Goal: Task Accomplishment & Management: Use online tool/utility

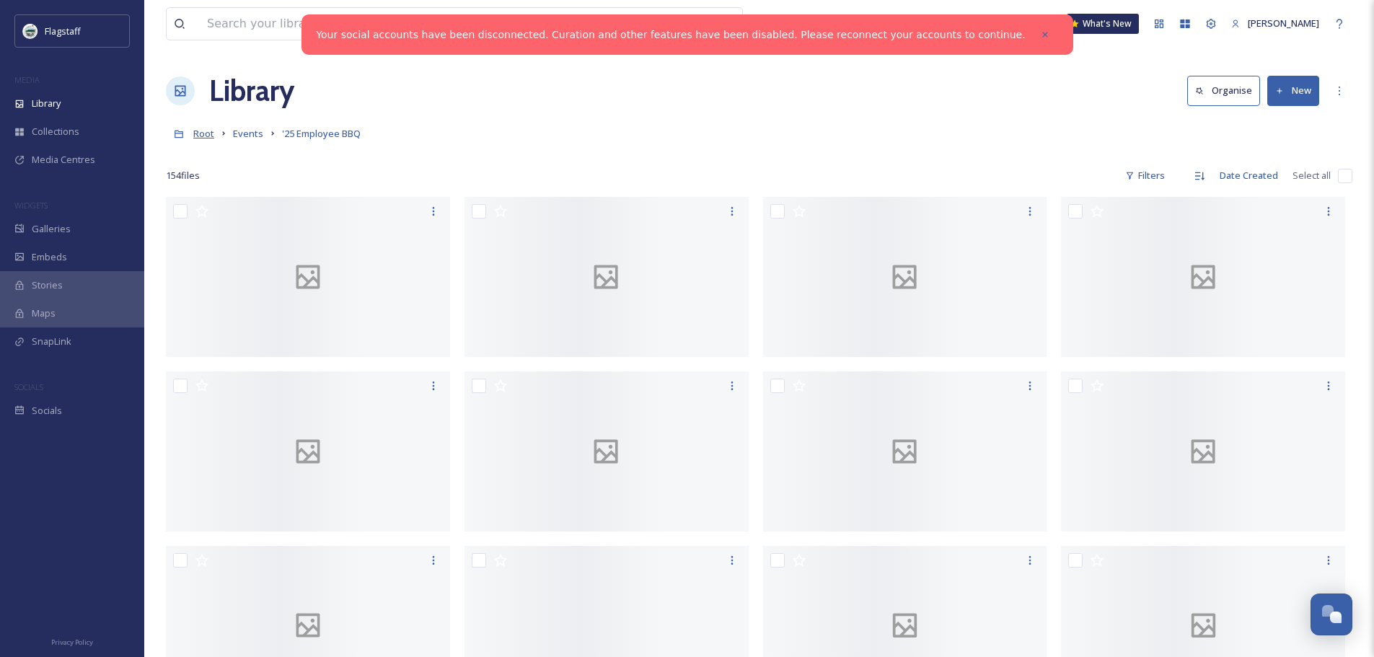
click at [203, 137] on span "Root" at bounding box center [203, 133] width 21 height 13
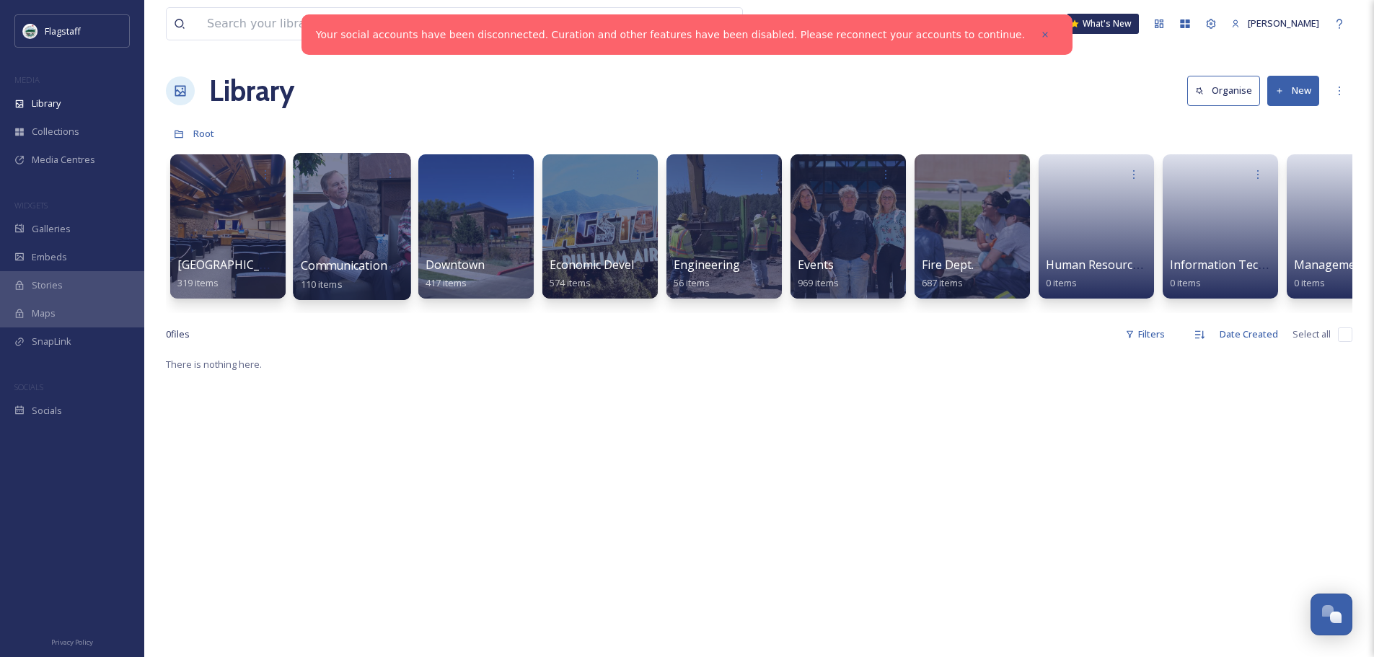
click at [368, 212] on div at bounding box center [352, 226] width 118 height 147
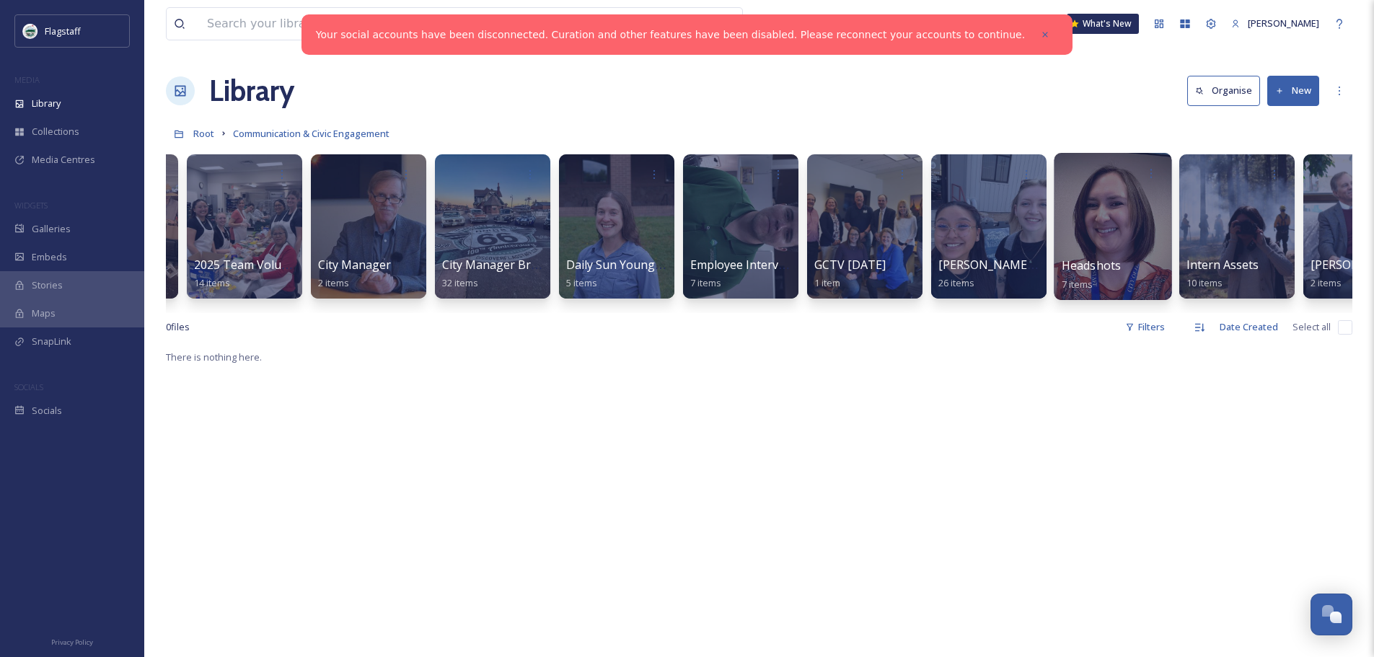
scroll to position [0, 120]
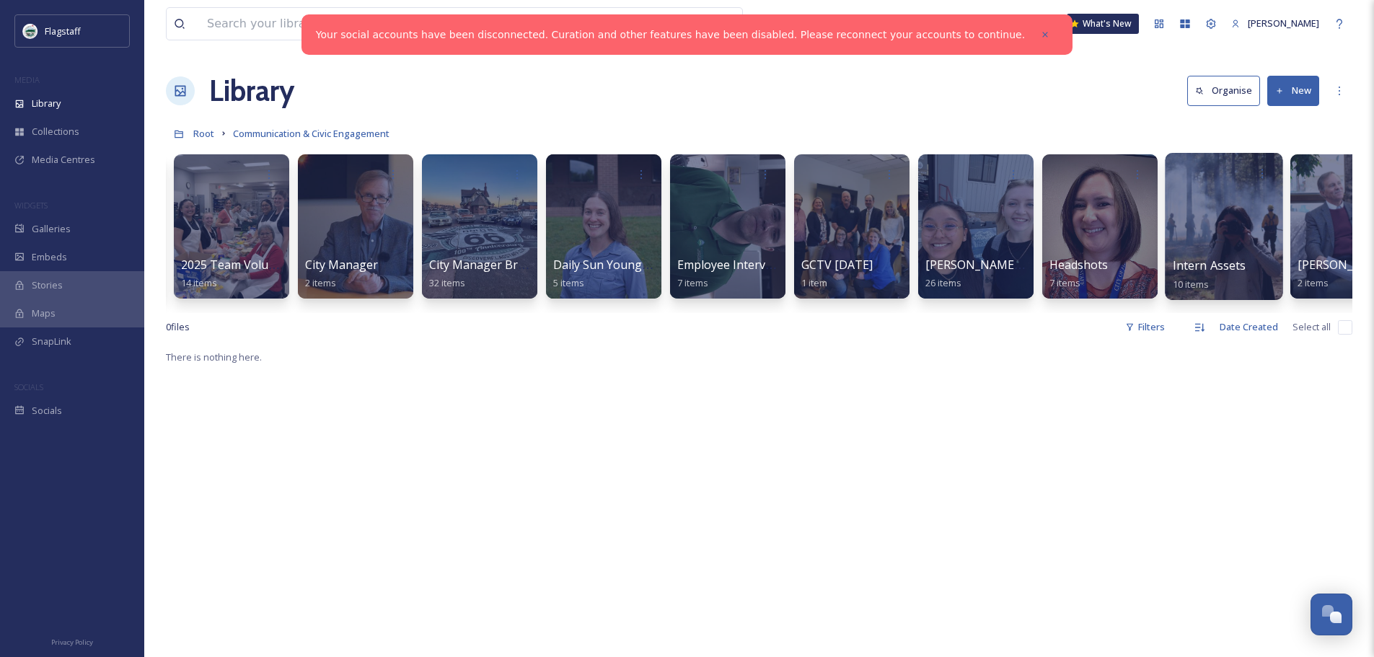
click at [1218, 226] on div at bounding box center [1224, 226] width 118 height 147
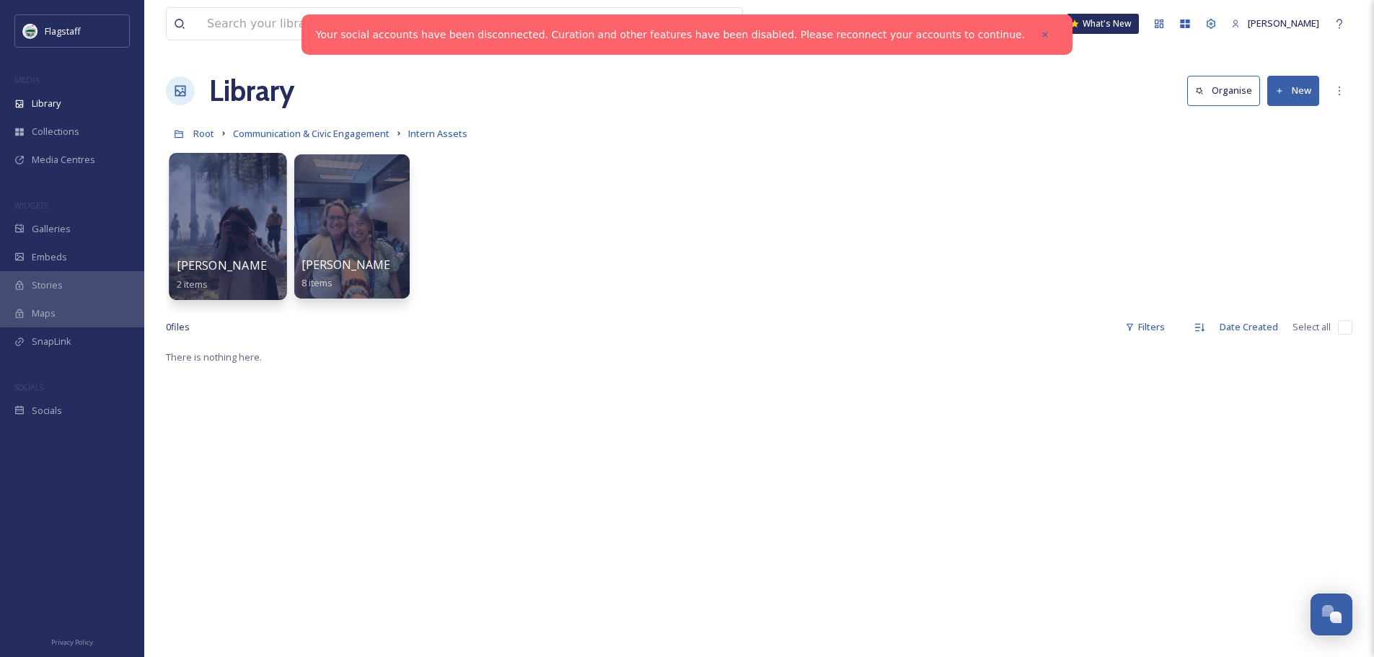
click at [226, 226] on div at bounding box center [228, 226] width 118 height 147
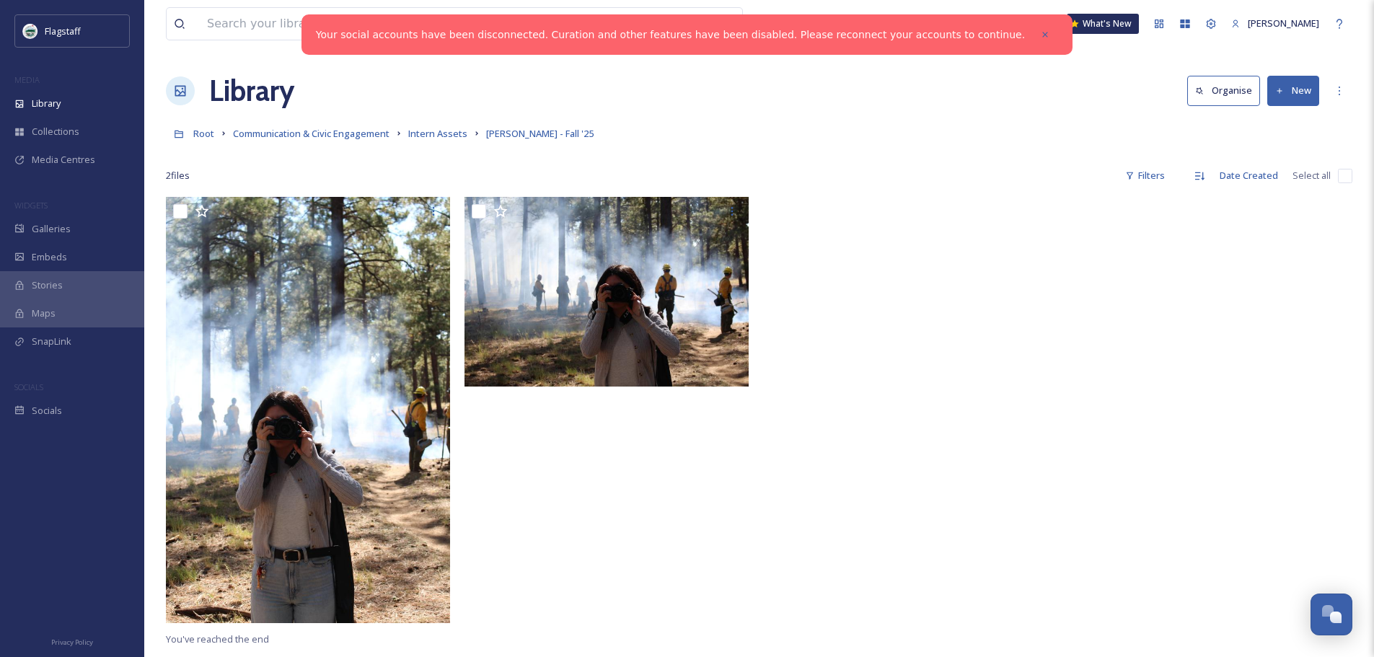
click at [1304, 89] on button "New" at bounding box center [1293, 91] width 52 height 30
click at [1294, 120] on span "File Upload" at bounding box center [1287, 125] width 48 height 14
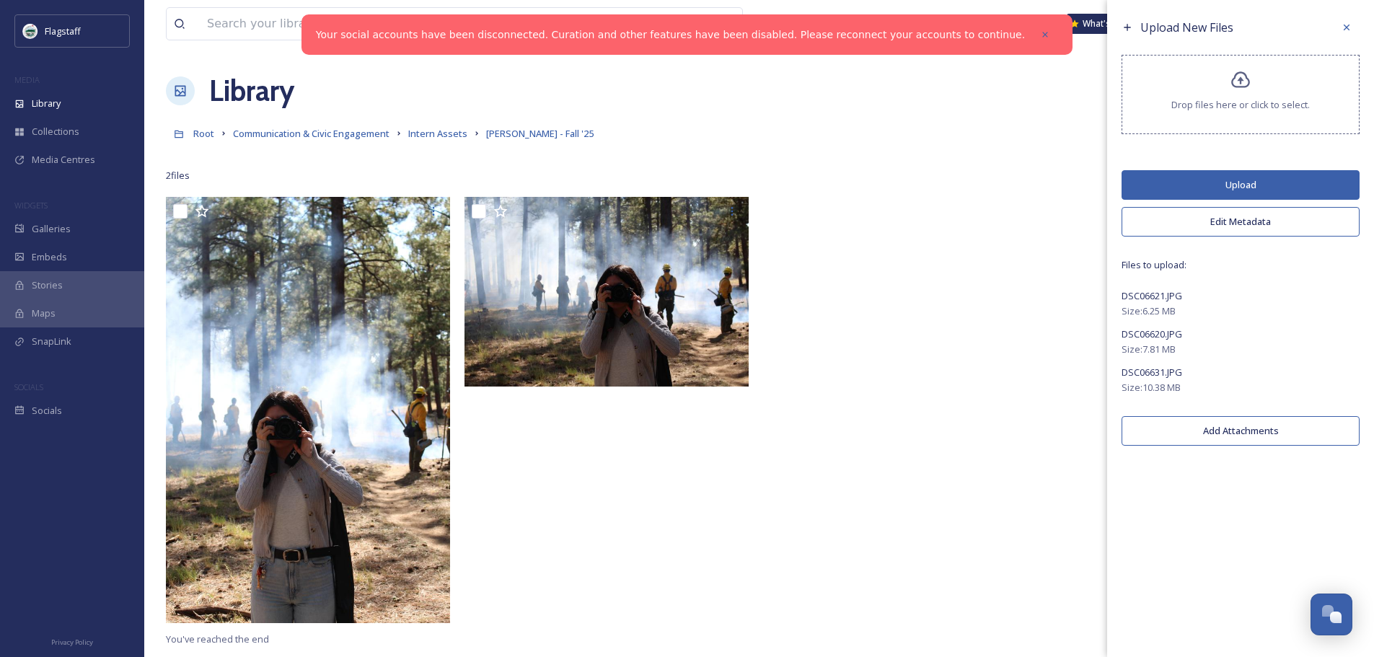
click at [1221, 179] on button "Upload" at bounding box center [1240, 185] width 238 height 30
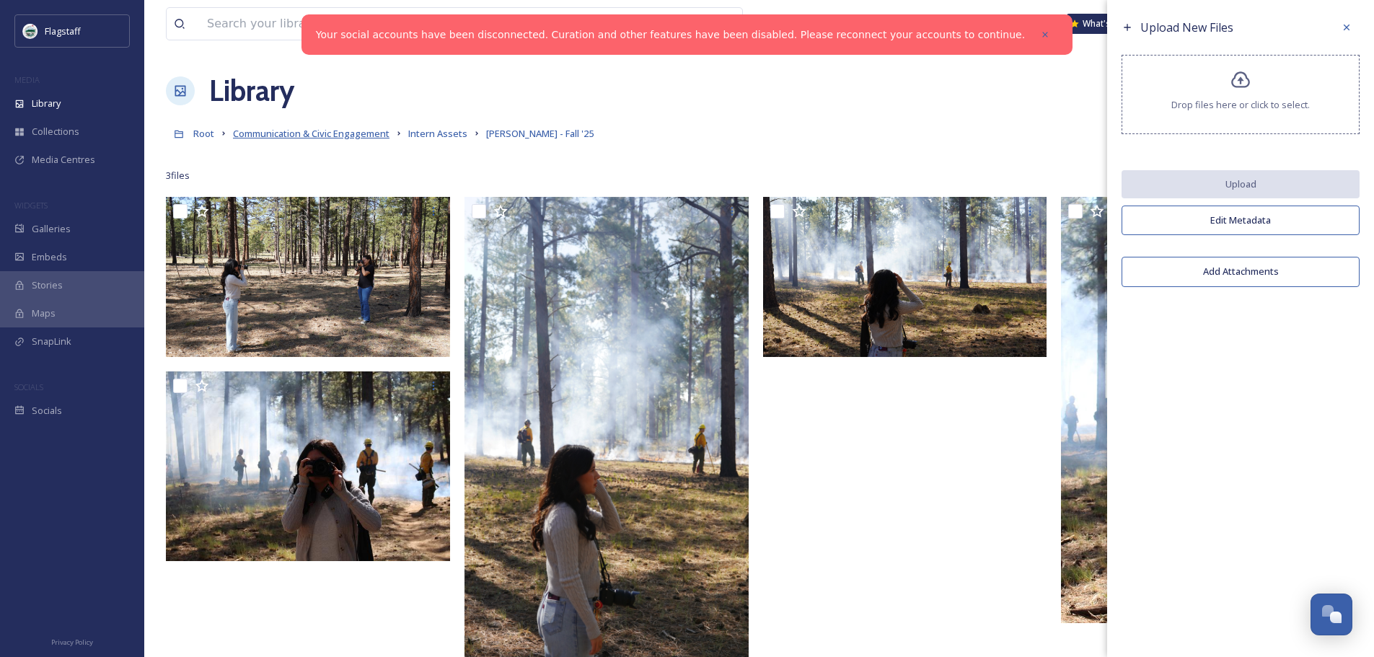
click at [380, 137] on span "Communication & Civic Engagement" at bounding box center [311, 133] width 156 height 13
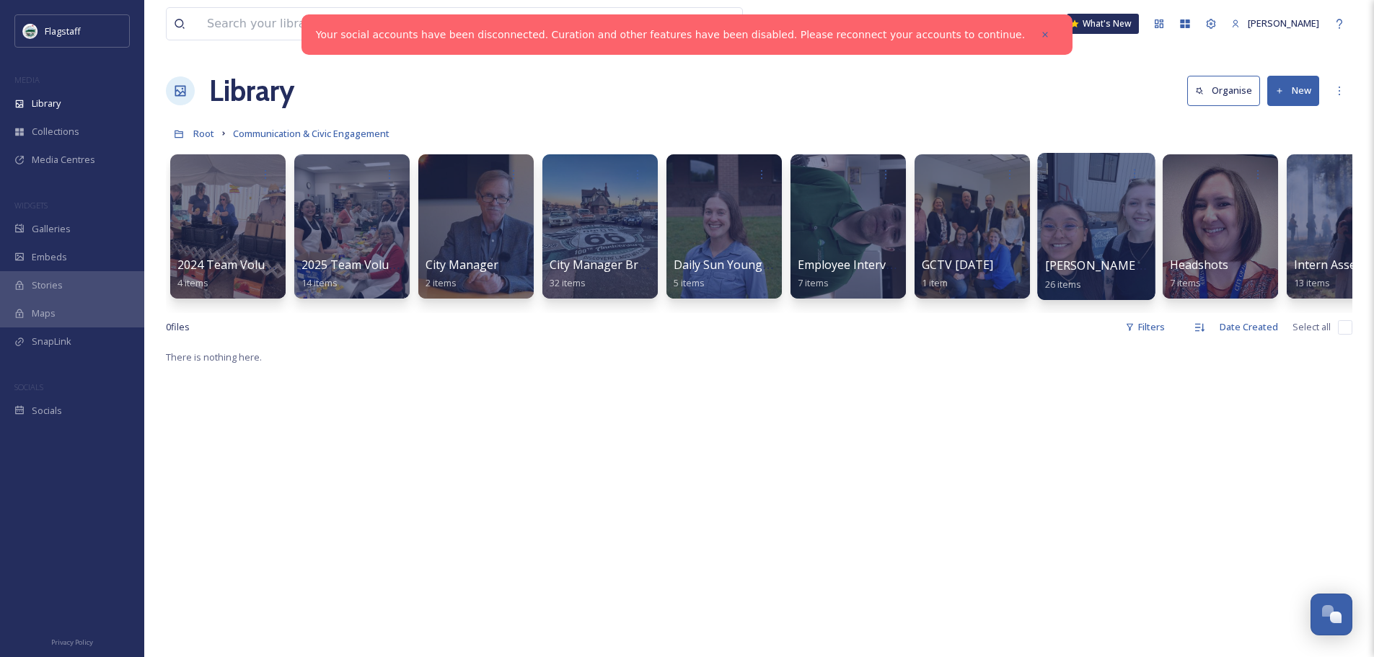
click at [1085, 234] on div at bounding box center [1096, 226] width 118 height 147
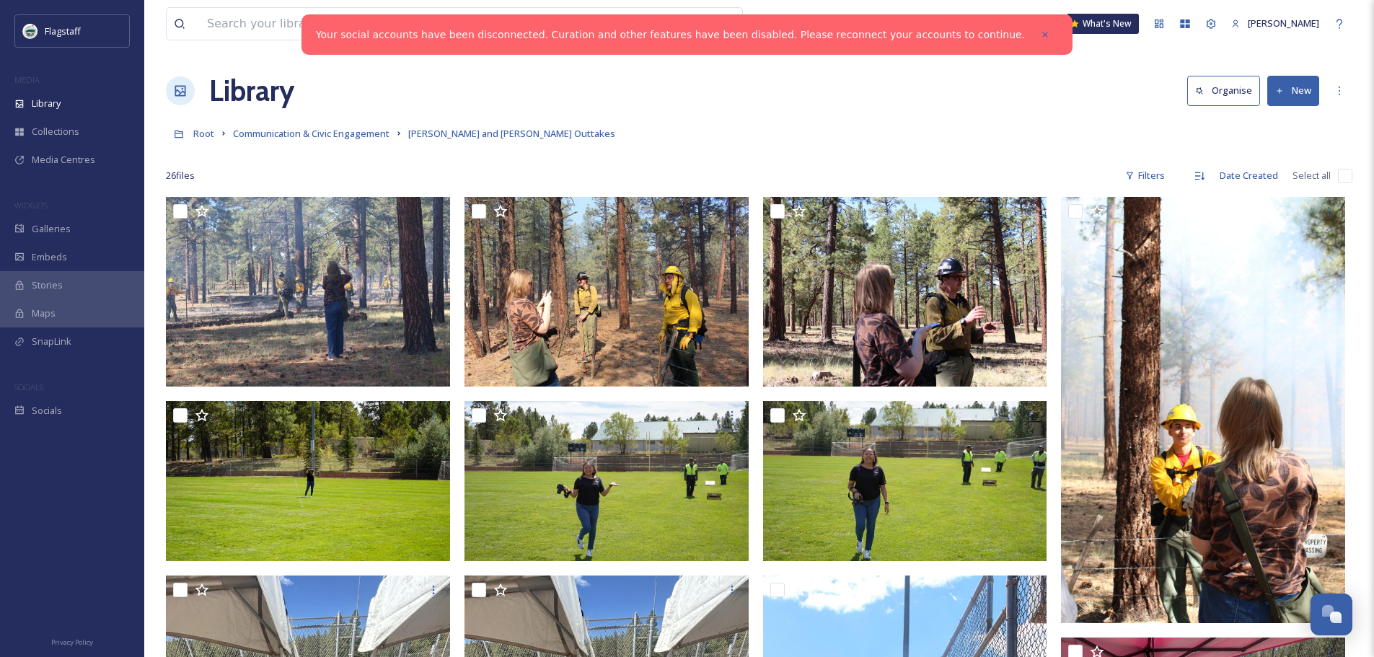
click at [1286, 91] on button "New" at bounding box center [1293, 91] width 52 height 30
click at [1285, 123] on span "File Upload" at bounding box center [1287, 125] width 48 height 14
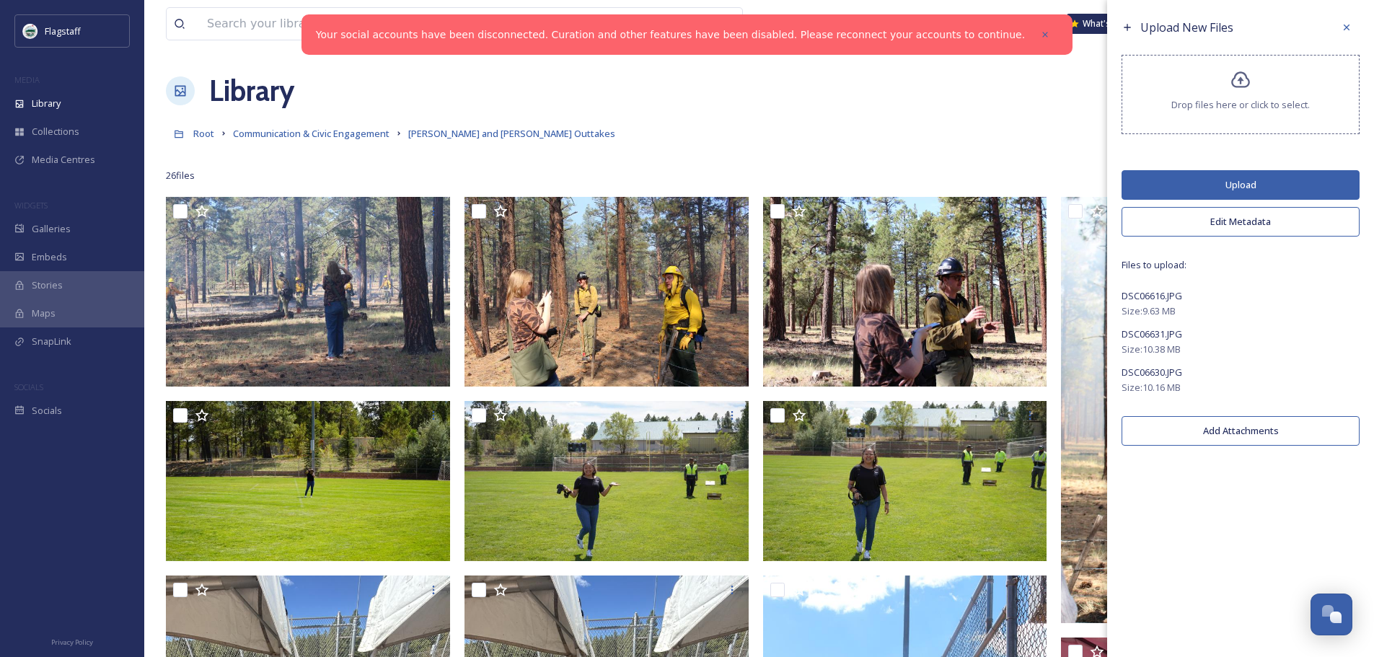
click at [1242, 182] on button "Upload" at bounding box center [1240, 185] width 238 height 30
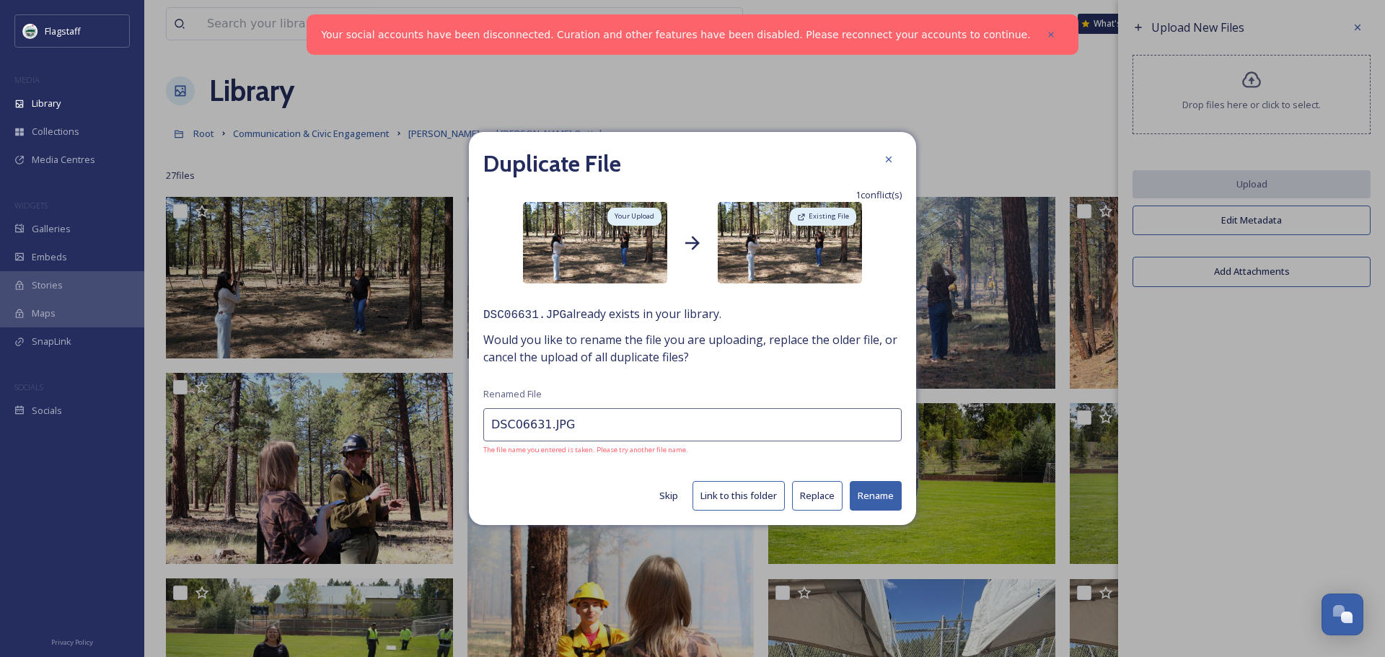
click at [542, 423] on input "DSC06631.JPG" at bounding box center [692, 424] width 418 height 33
type input "DSC066311.JPG"
click at [866, 491] on button "Rename" at bounding box center [875, 496] width 52 height 30
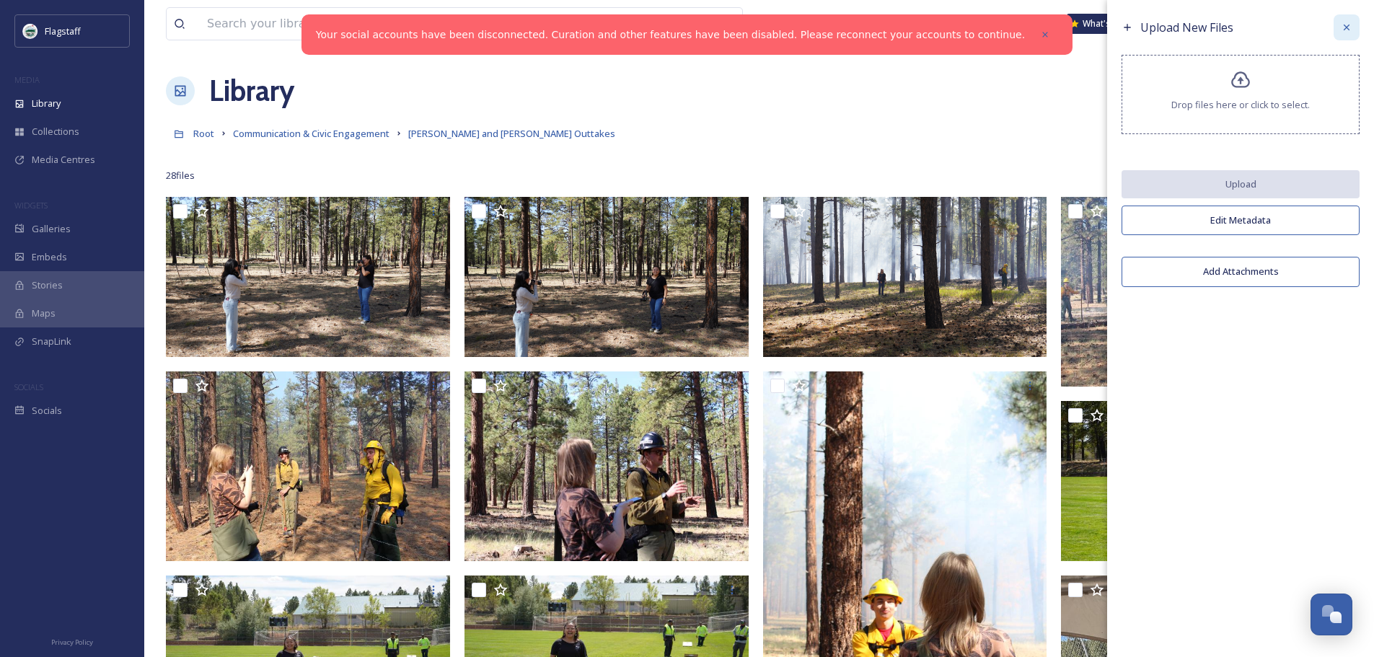
click at [1343, 25] on icon at bounding box center [1347, 28] width 12 height 12
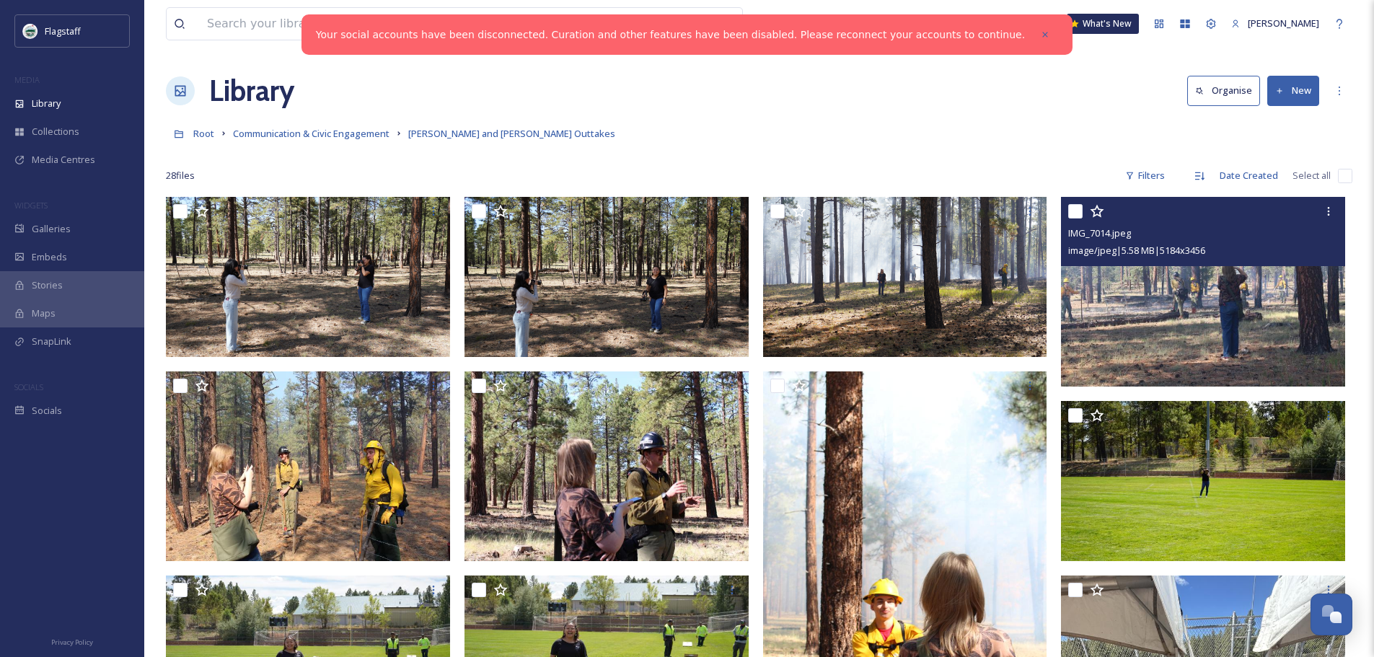
click at [1165, 315] on img at bounding box center [1203, 292] width 284 height 190
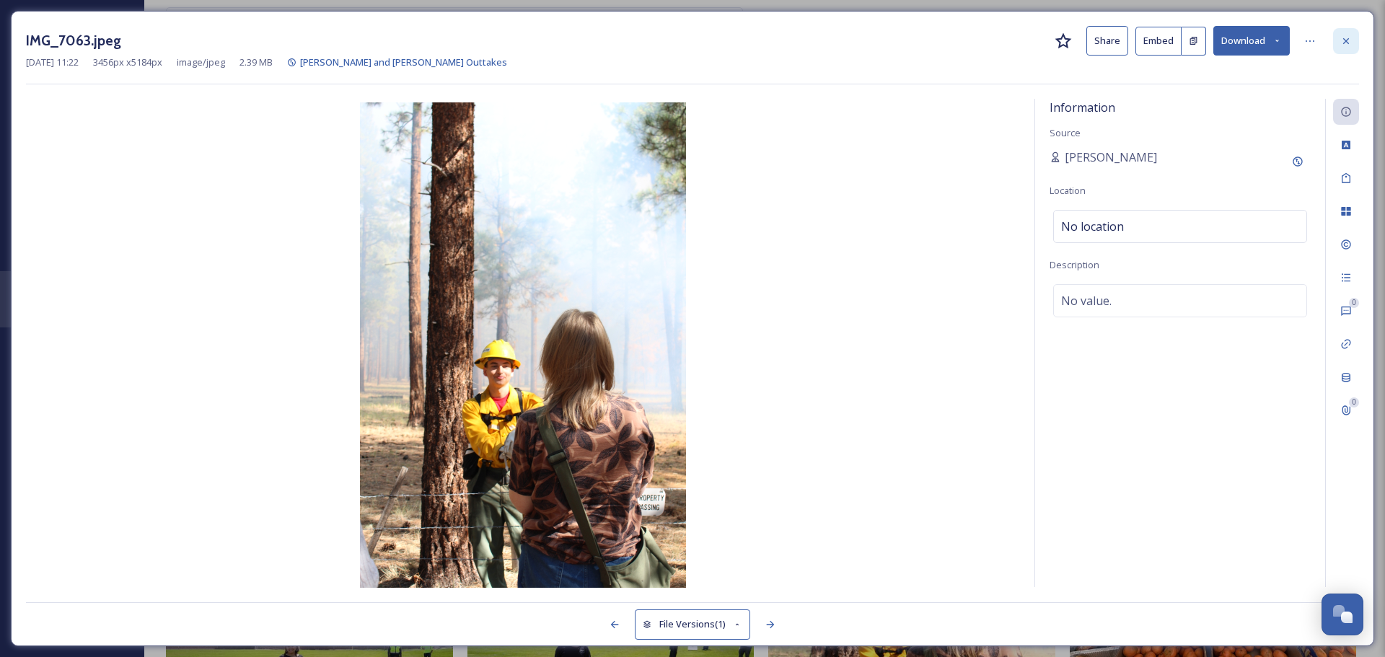
click at [1341, 35] on icon at bounding box center [1346, 41] width 12 height 12
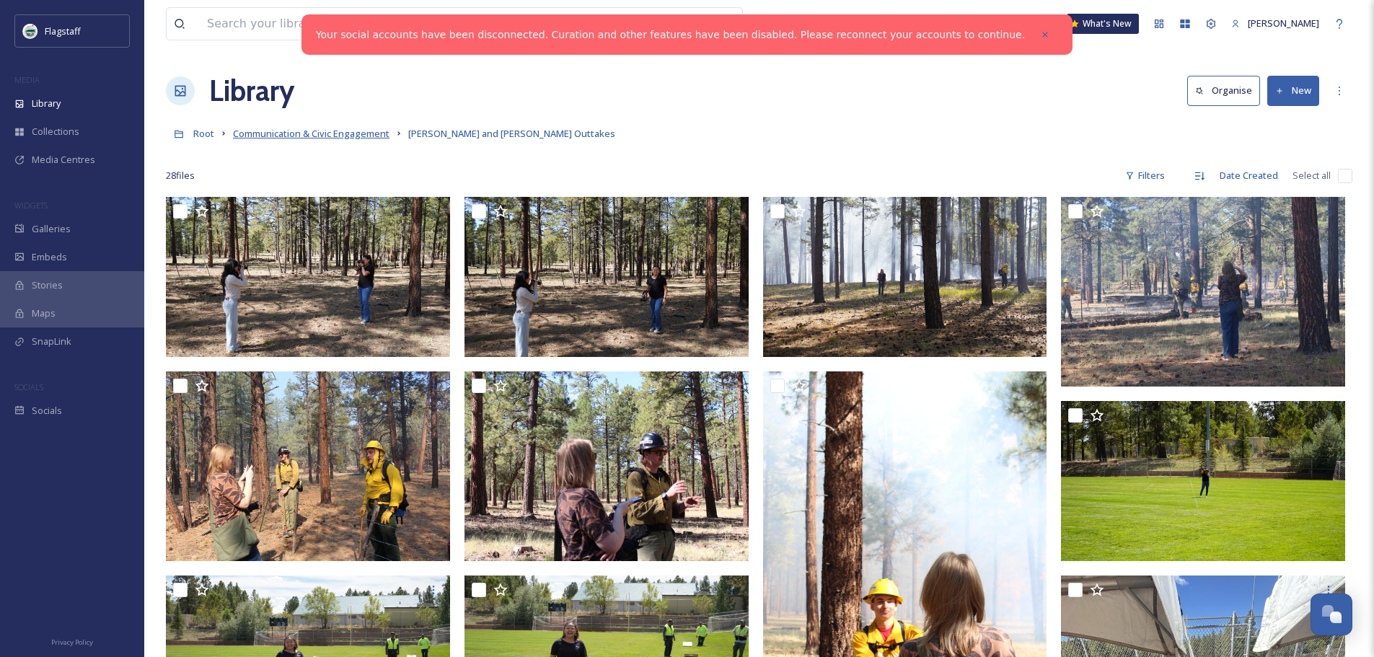
click at [306, 131] on span "Communication & Civic Engagement" at bounding box center [311, 133] width 156 height 13
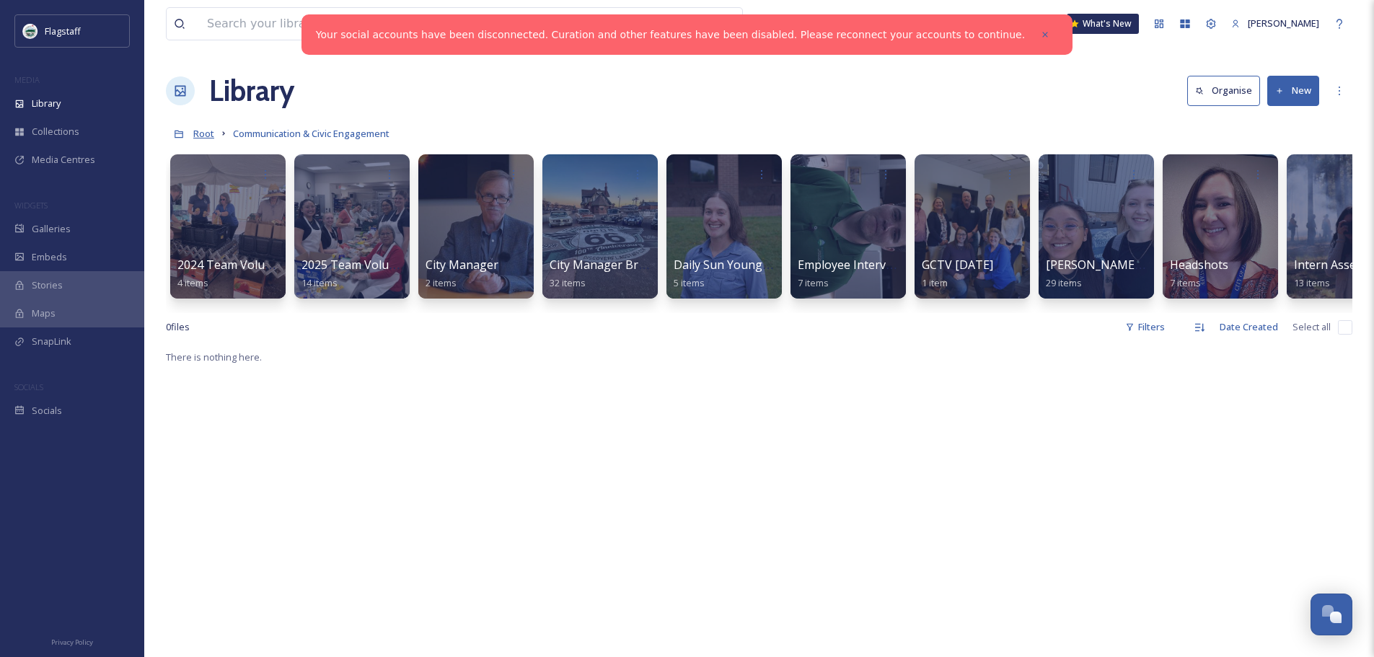
click at [204, 136] on span "Root" at bounding box center [203, 133] width 21 height 13
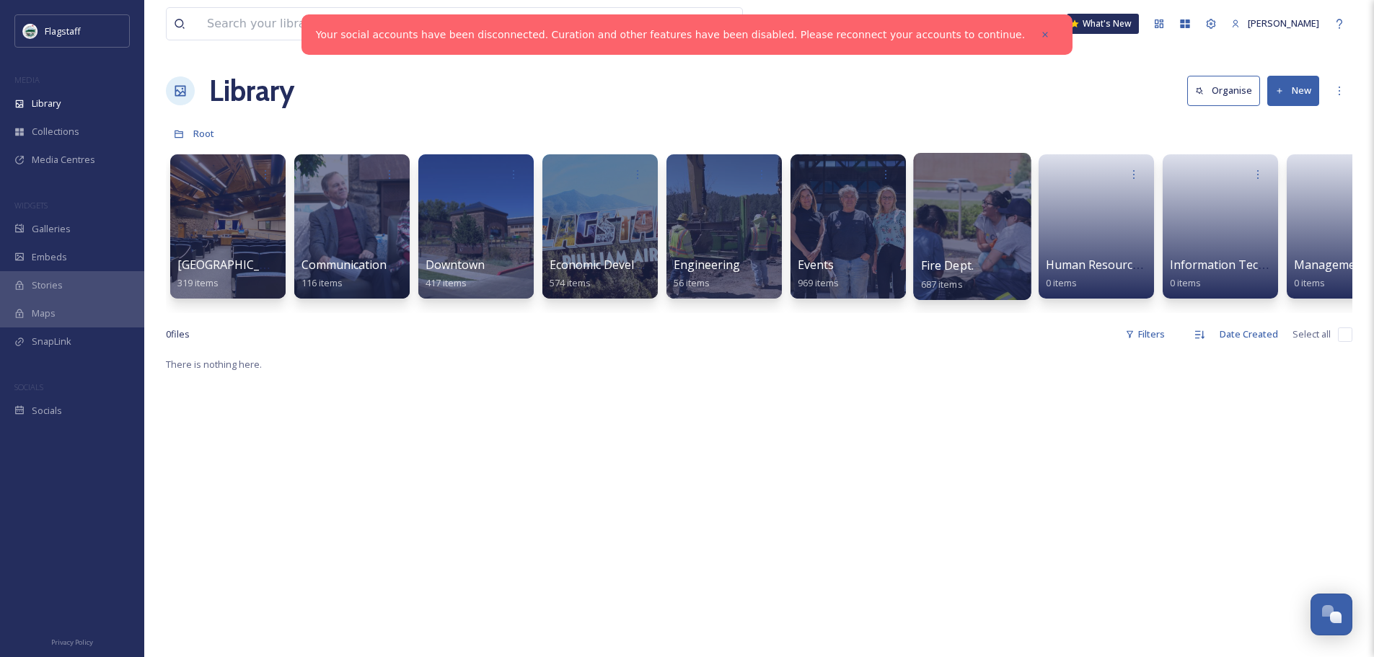
click at [968, 224] on div at bounding box center [972, 226] width 118 height 147
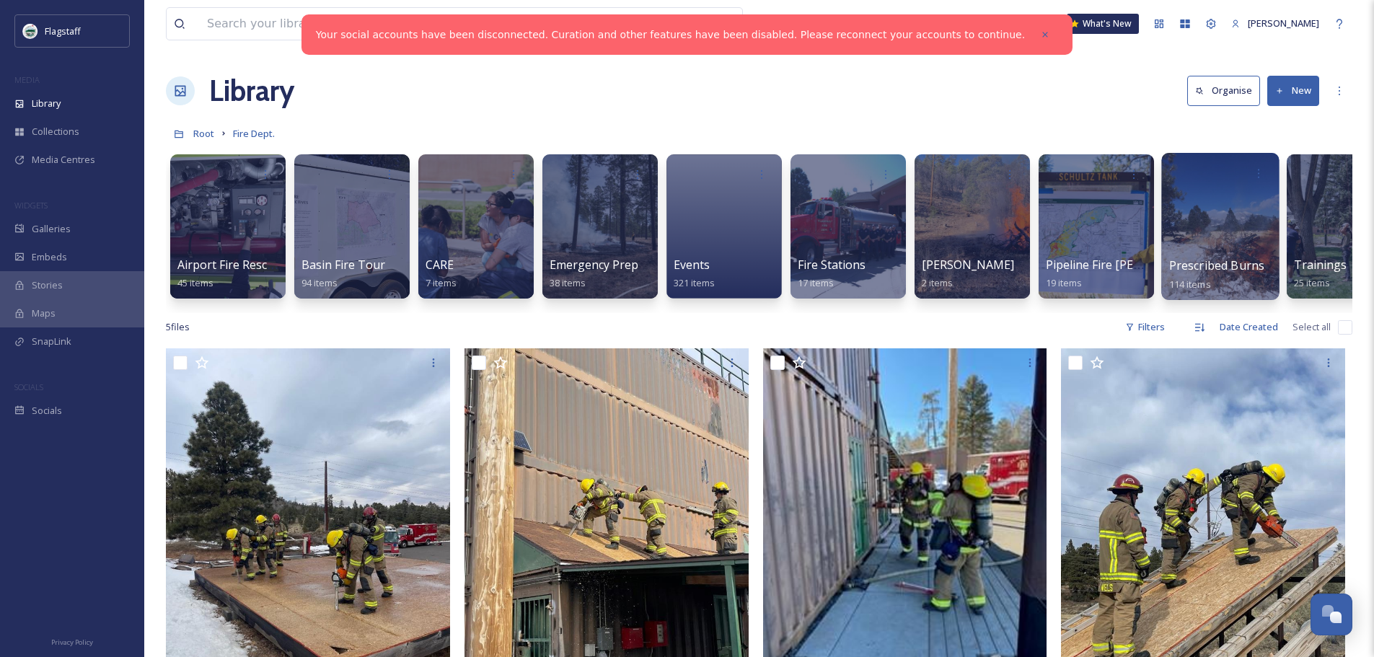
click at [1214, 219] on div at bounding box center [1220, 226] width 118 height 147
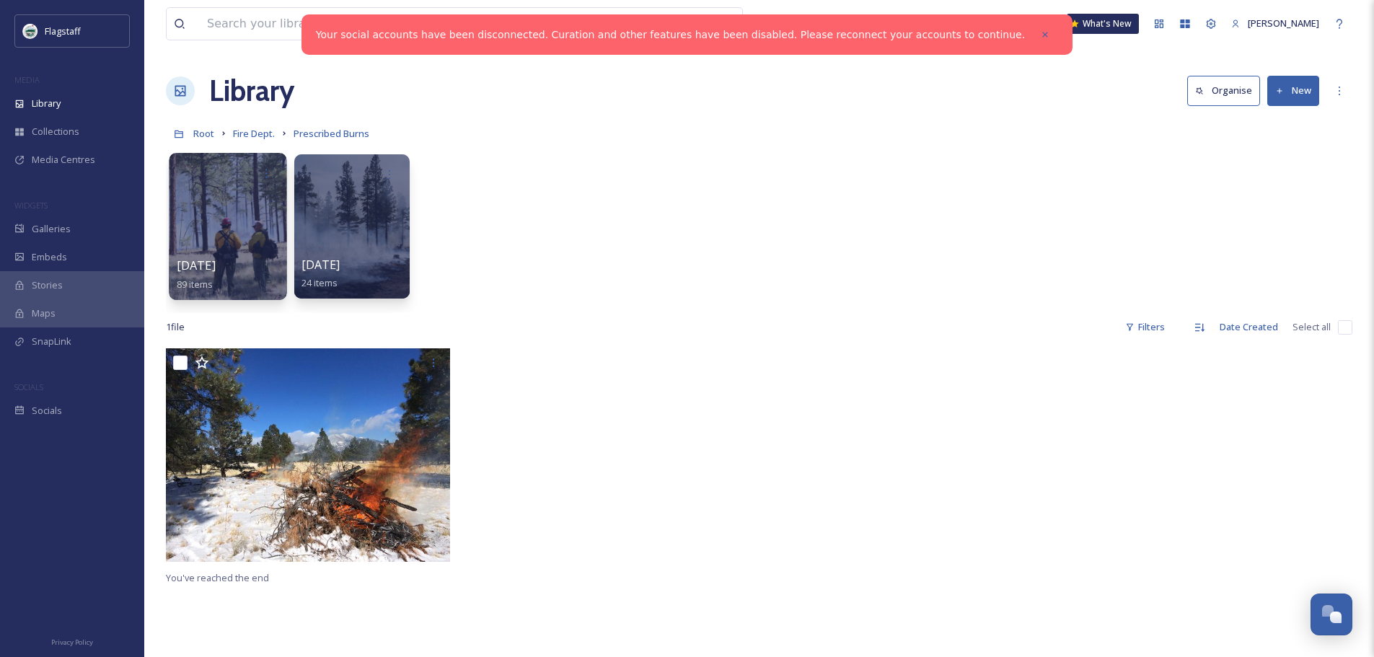
click at [225, 241] on div at bounding box center [228, 226] width 118 height 147
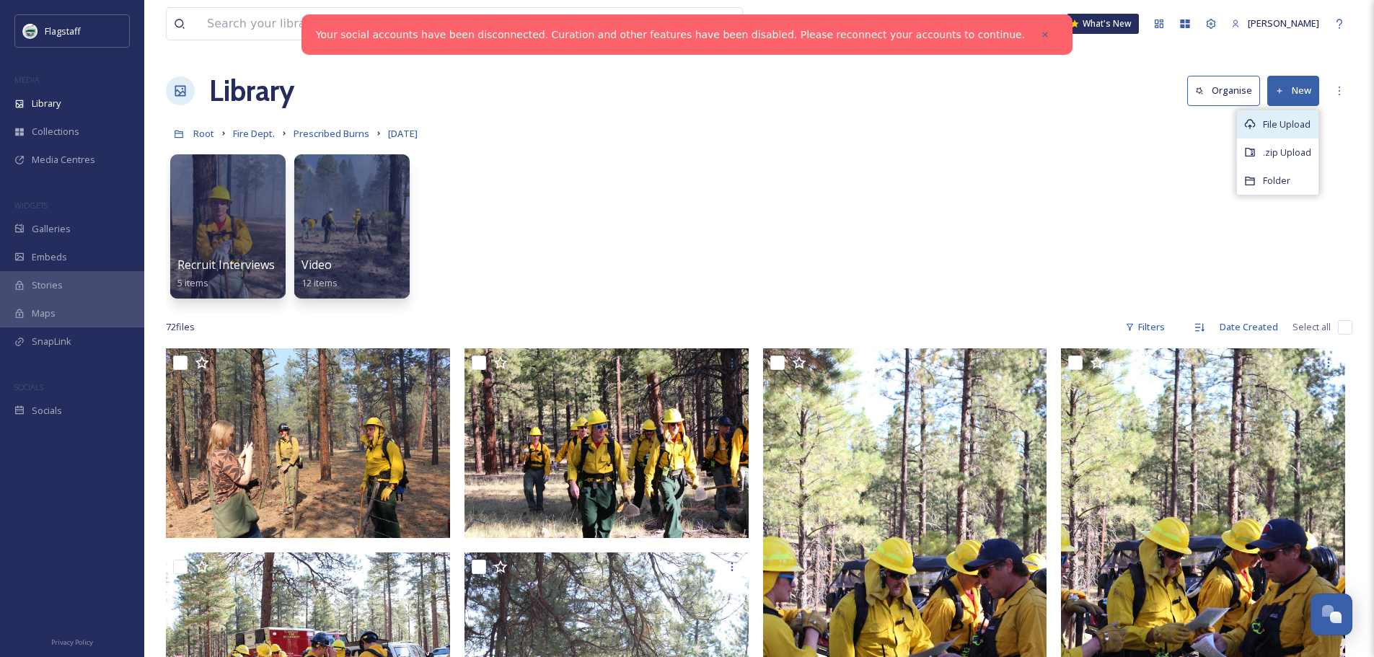
click at [1281, 122] on span "File Upload" at bounding box center [1287, 125] width 48 height 14
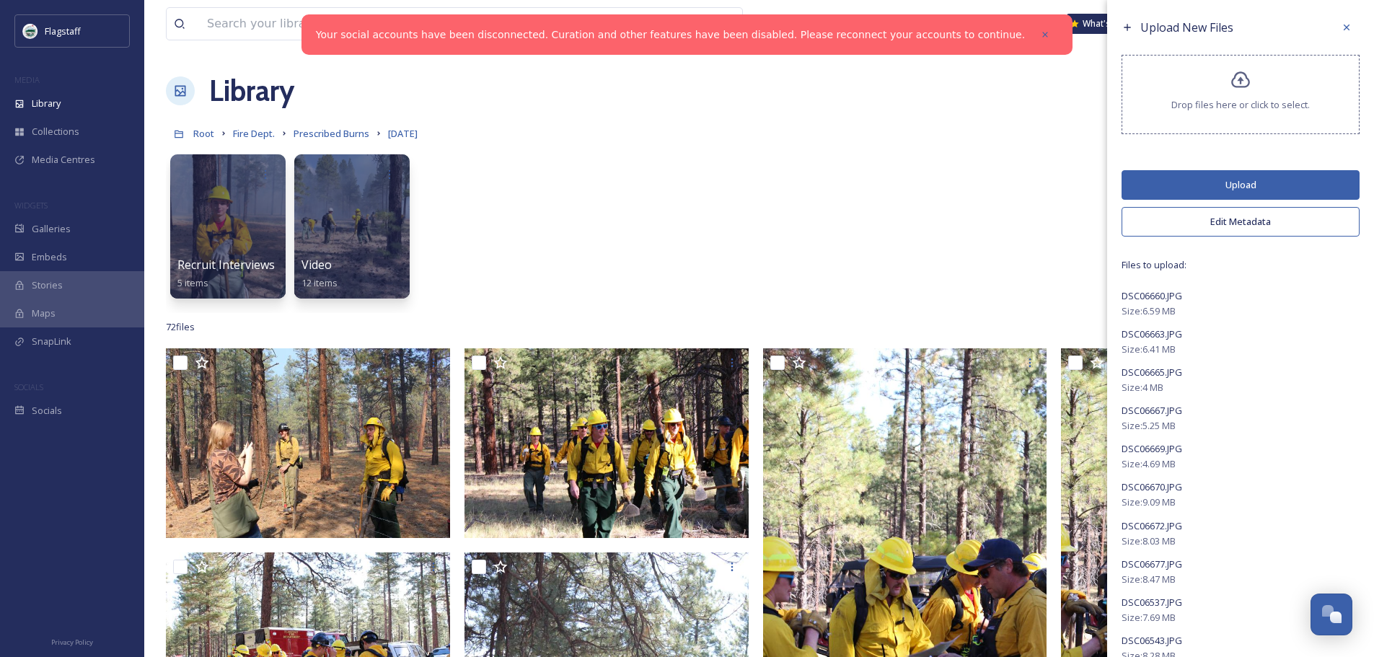
click at [1243, 216] on button "Edit Metadata" at bounding box center [1240, 222] width 238 height 30
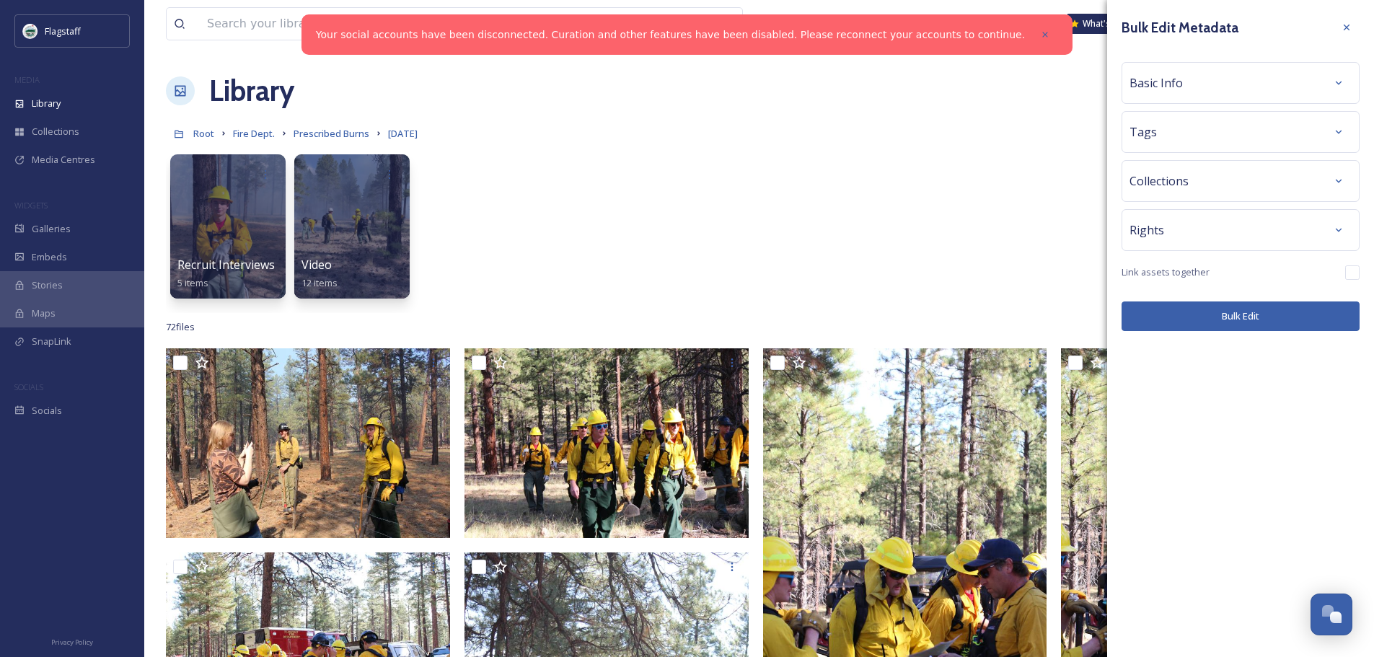
click at [1171, 129] on div "Tags" at bounding box center [1240, 132] width 222 height 26
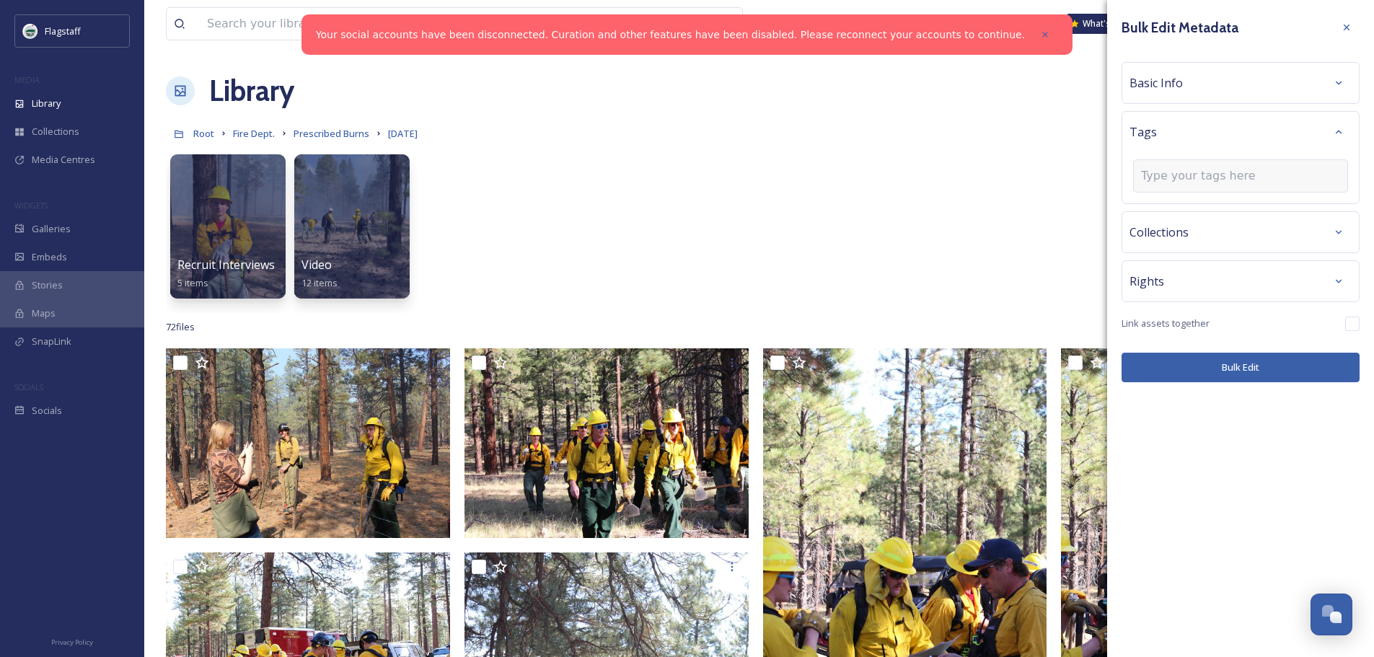
click at [1174, 174] on input at bounding box center [1213, 175] width 144 height 17
type input "prescribed burn"
click at [1235, 213] on span "Create " prescribed burn "" at bounding box center [1196, 210] width 110 height 14
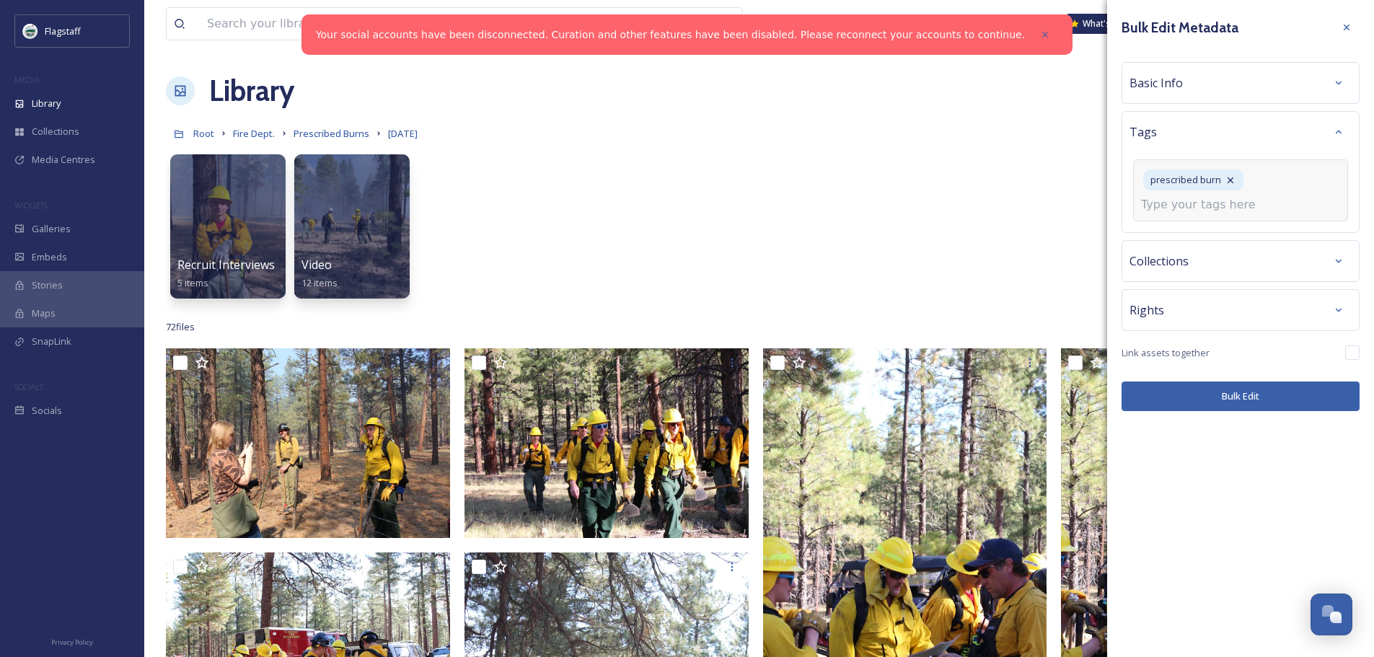
click at [1212, 201] on input at bounding box center [1213, 204] width 144 height 17
type input "wildland"
click at [1192, 227] on div "wildland fire" at bounding box center [1240, 239] width 212 height 28
click at [1191, 204] on input at bounding box center [1213, 204] width 144 height 17
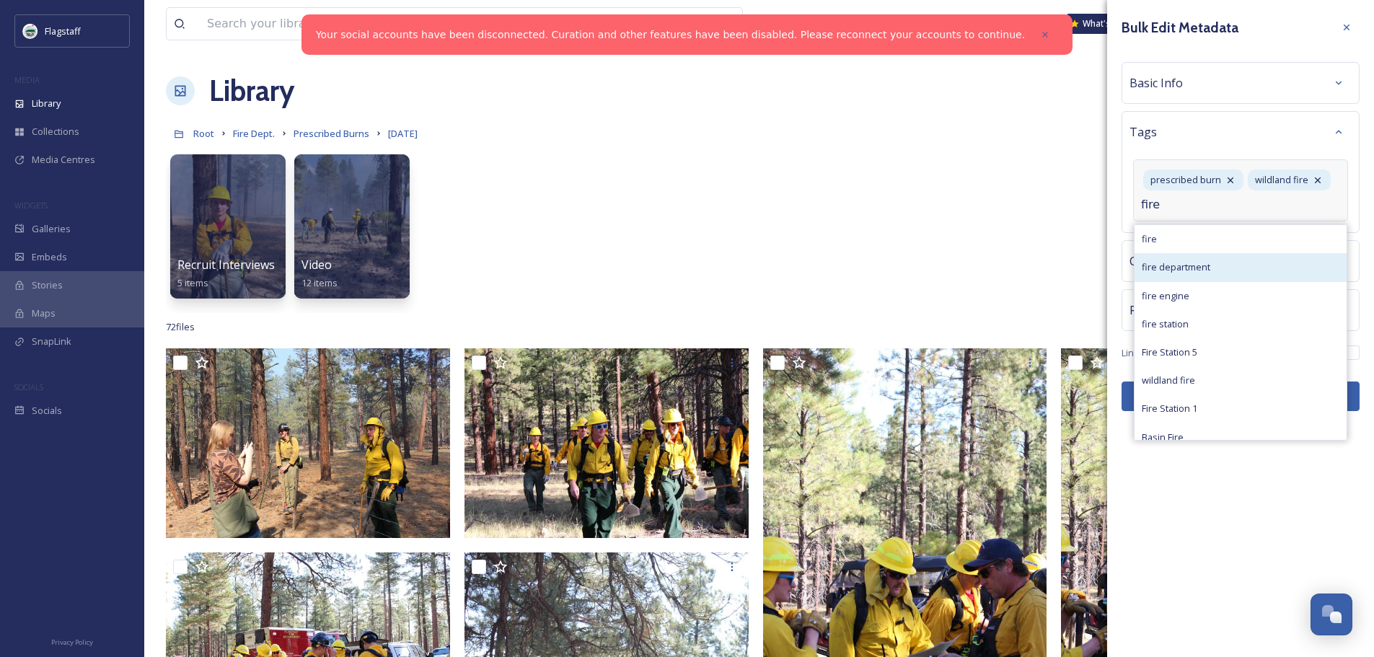
type input "fire"
click at [1201, 261] on span "fire department" at bounding box center [1175, 267] width 69 height 14
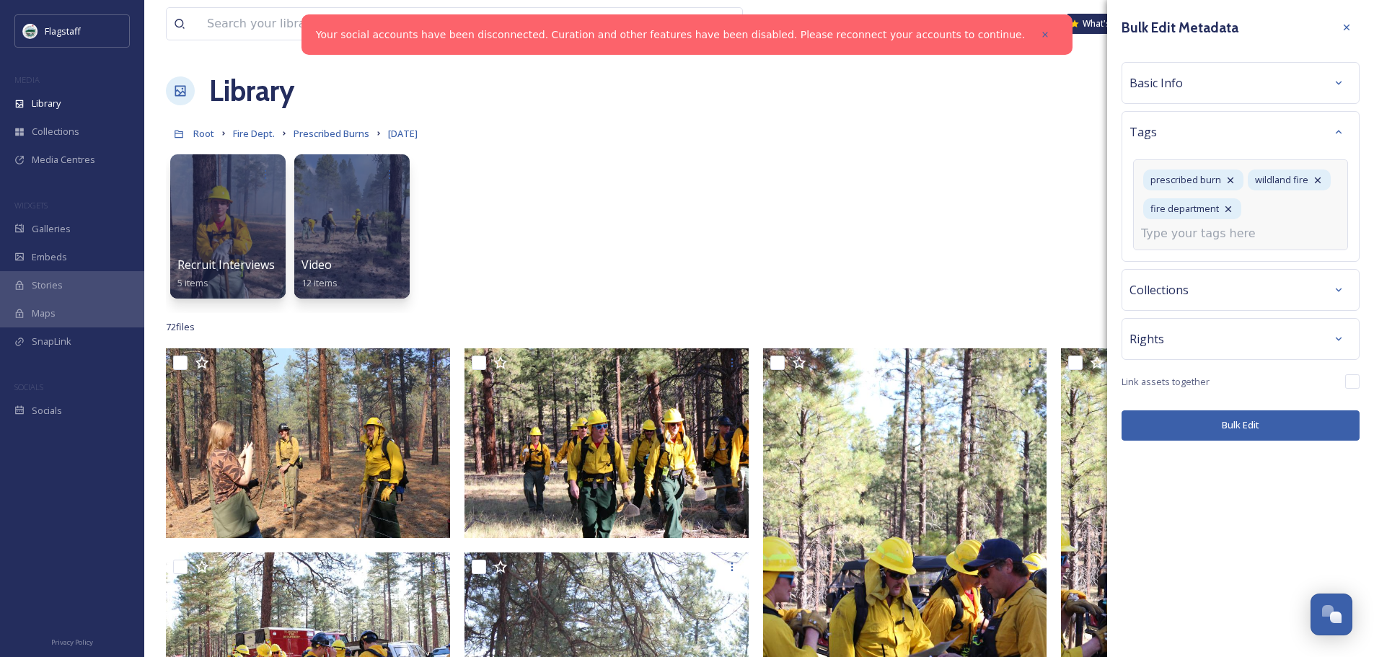
click at [1186, 233] on input at bounding box center [1213, 233] width 144 height 17
type input "observatory"
click at [1200, 270] on span "Observatory Mesa" at bounding box center [1180, 268] width 79 height 14
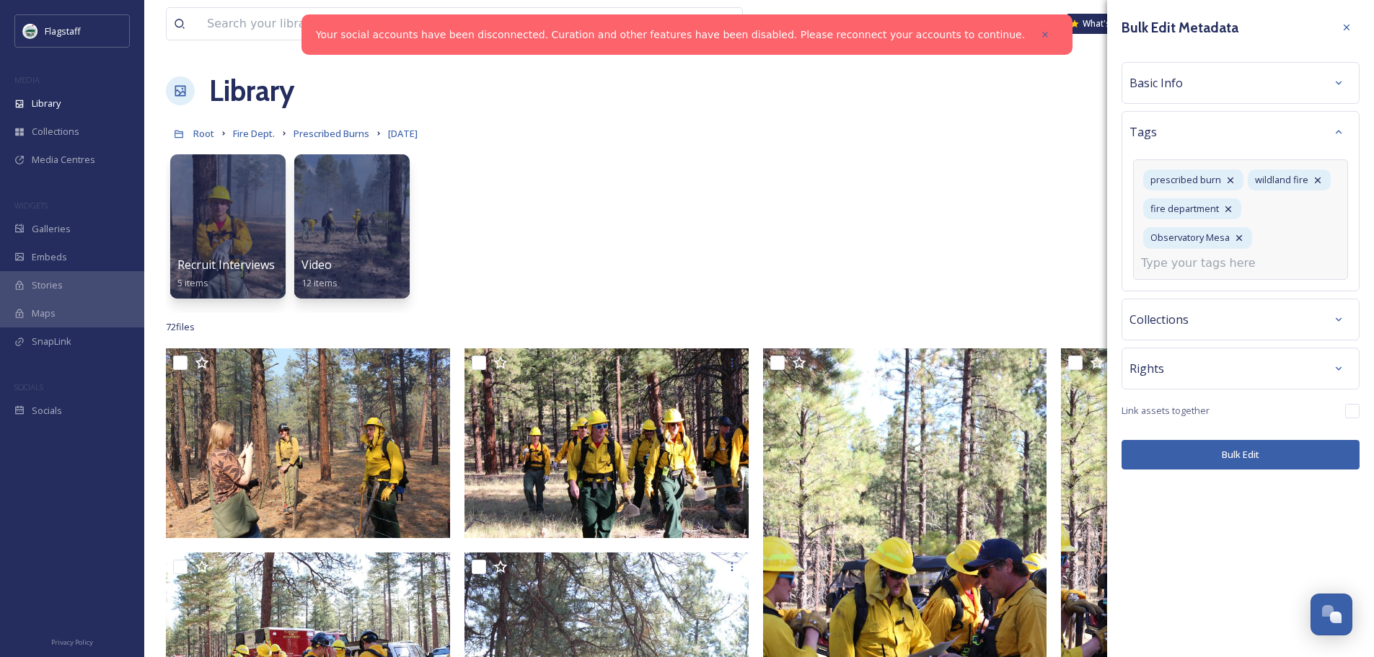
click at [1250, 449] on div "Bulk Edit Metadata Basic Info Tags prescribed burn wildland fire fire departmen…" at bounding box center [1240, 328] width 267 height 657
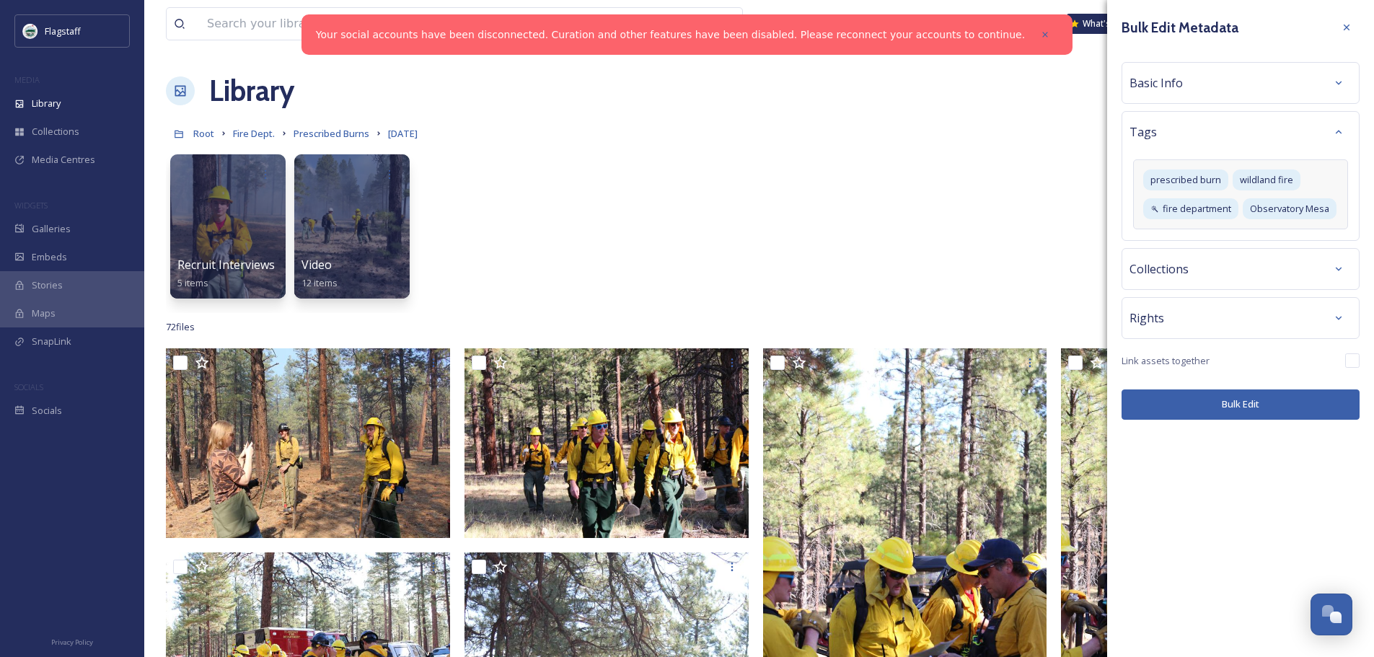
click at [1241, 397] on button "Bulk Edit" at bounding box center [1240, 404] width 238 height 30
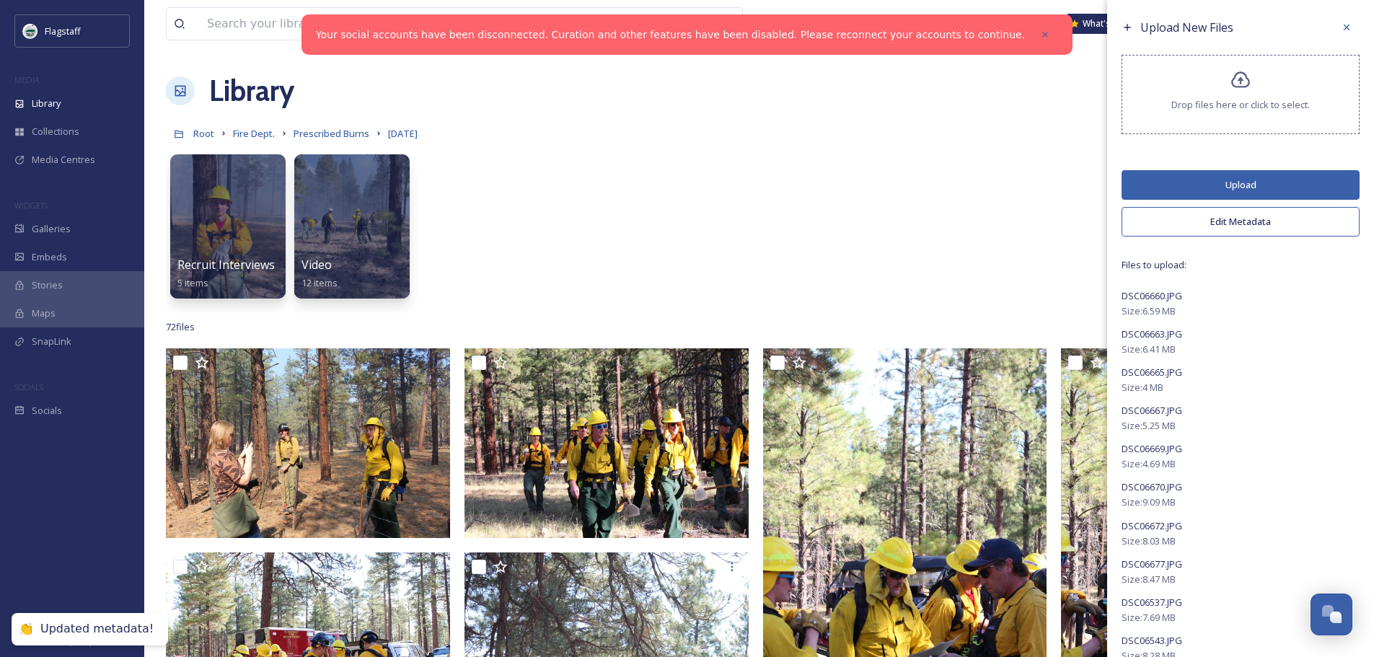
click at [1236, 180] on button "Upload" at bounding box center [1240, 185] width 238 height 30
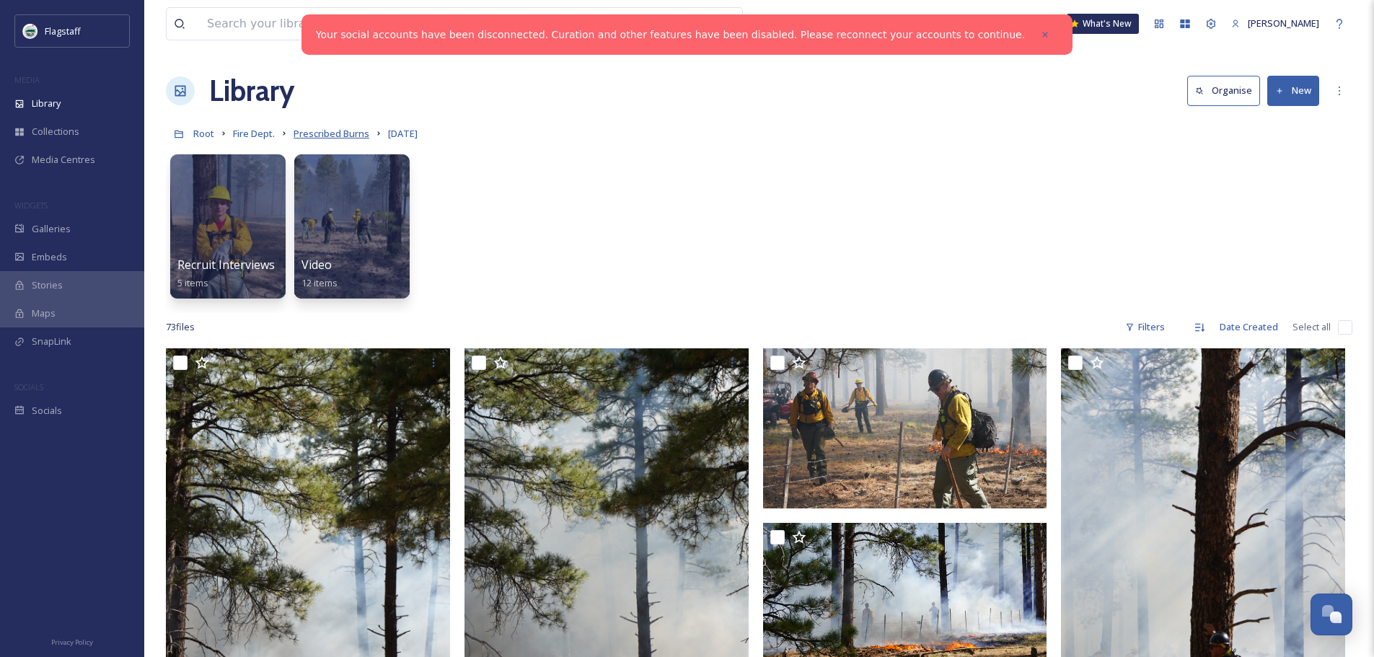
click at [335, 131] on span "Prescribed Burns" at bounding box center [331, 133] width 76 height 13
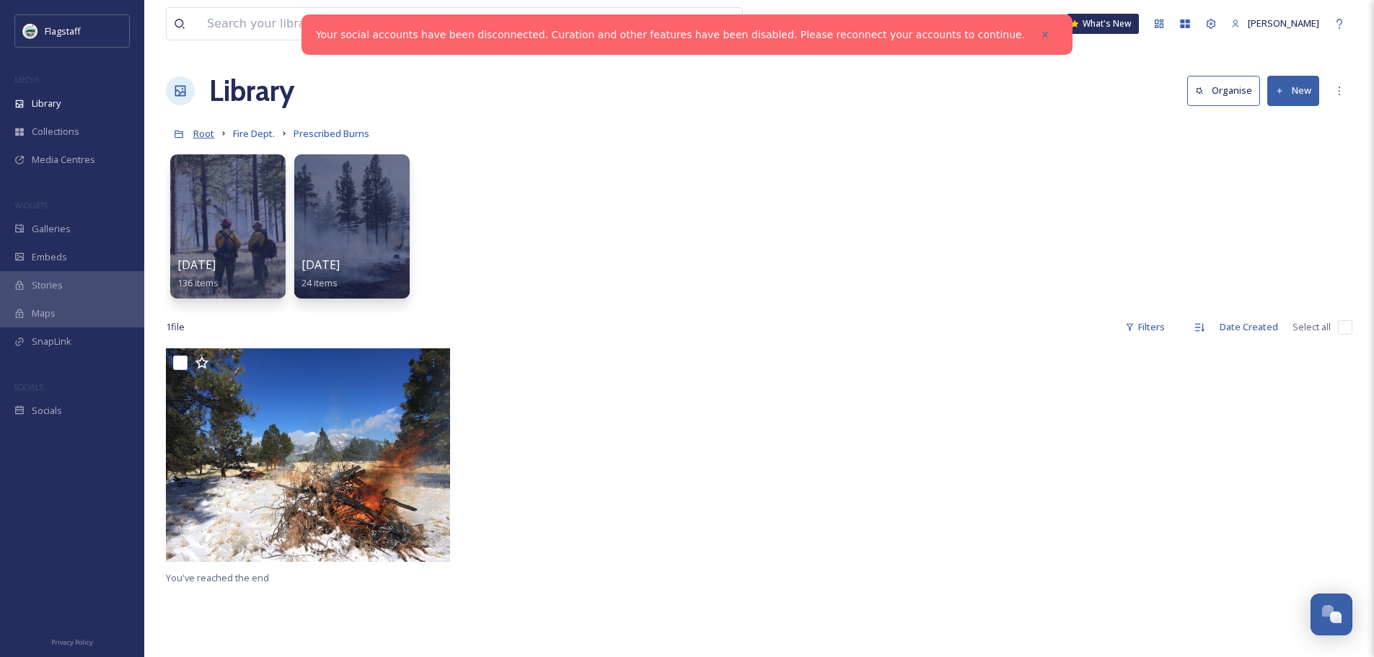
click at [207, 133] on span "Root" at bounding box center [203, 133] width 21 height 13
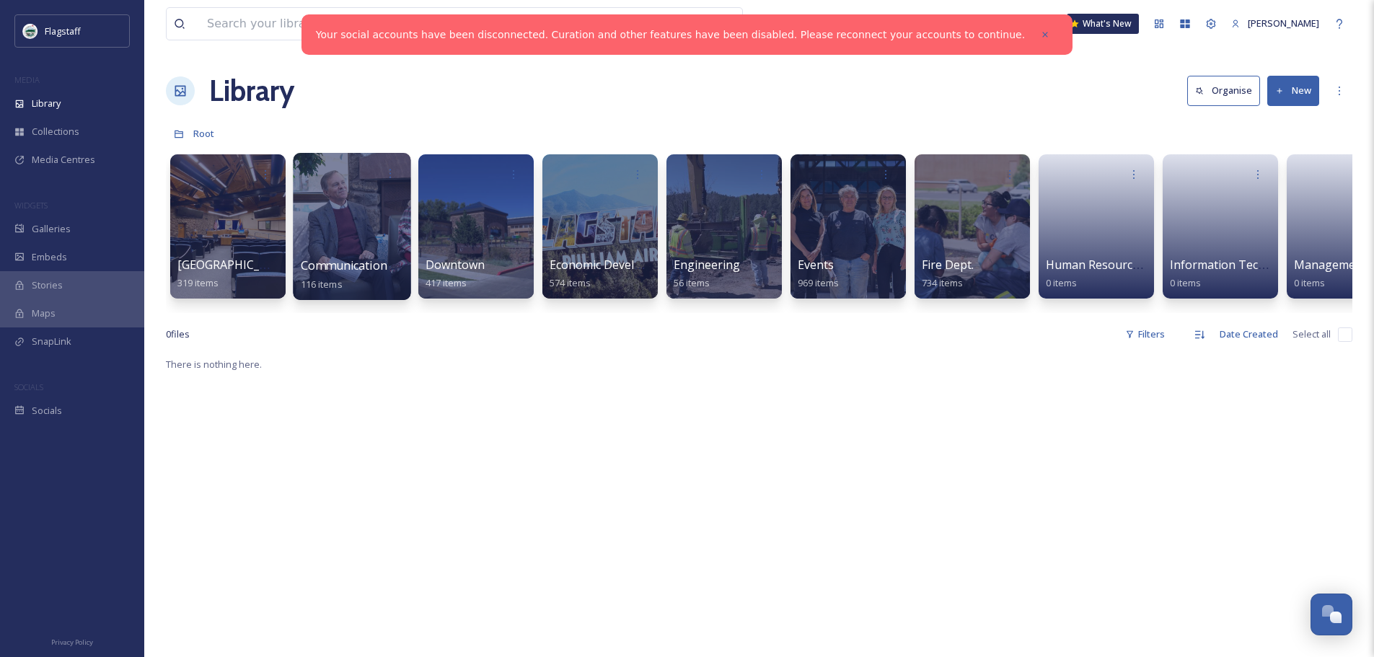
click at [358, 234] on div at bounding box center [352, 226] width 118 height 147
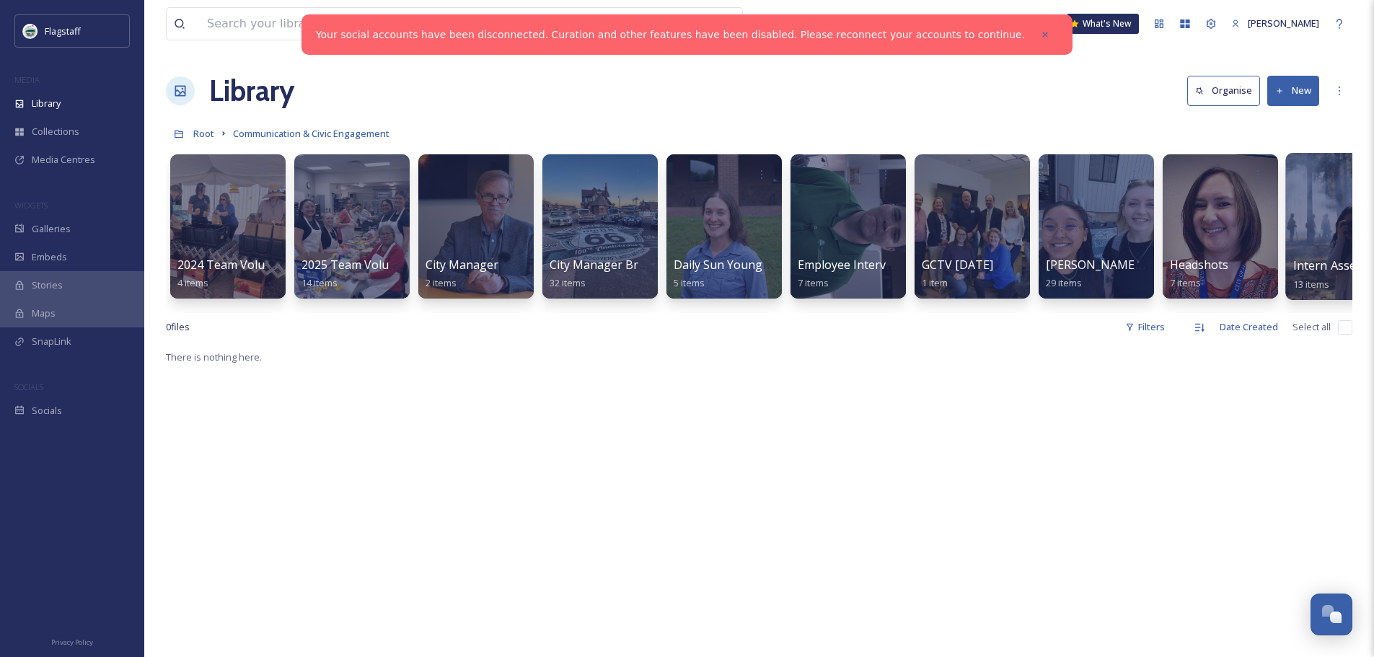
click at [1318, 226] on div at bounding box center [1344, 226] width 118 height 147
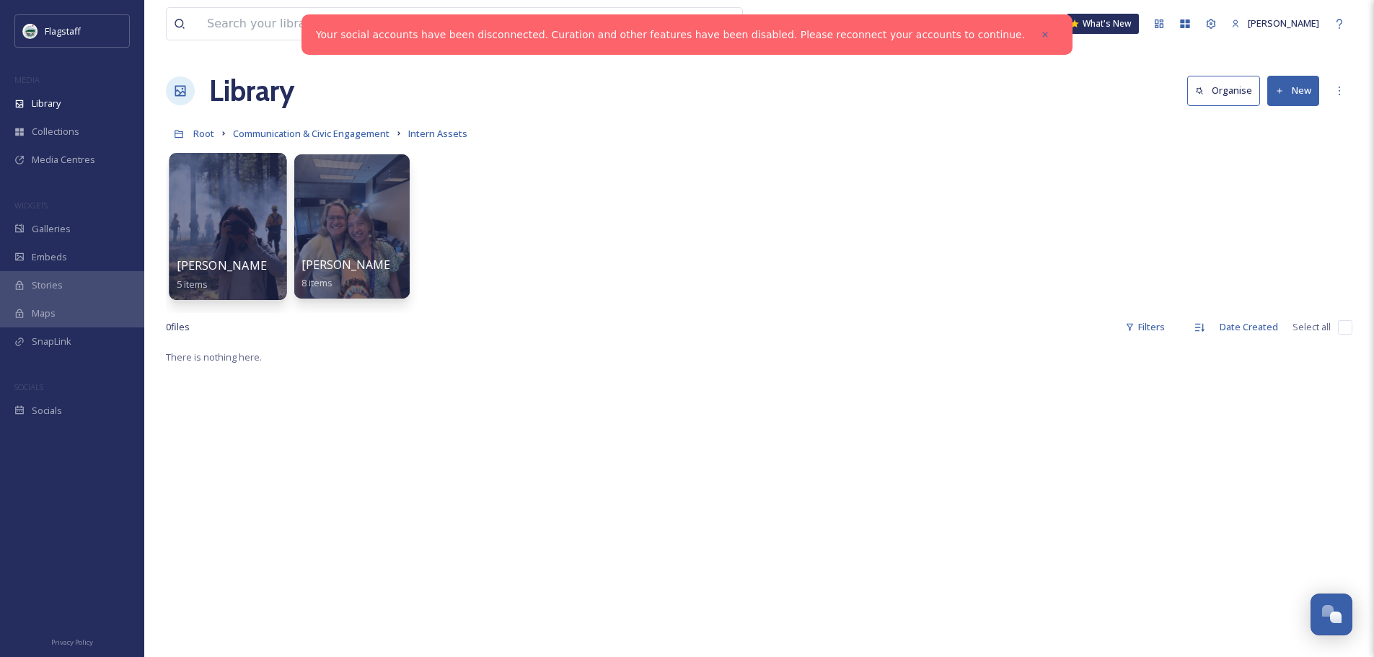
click at [257, 223] on div at bounding box center [228, 226] width 118 height 147
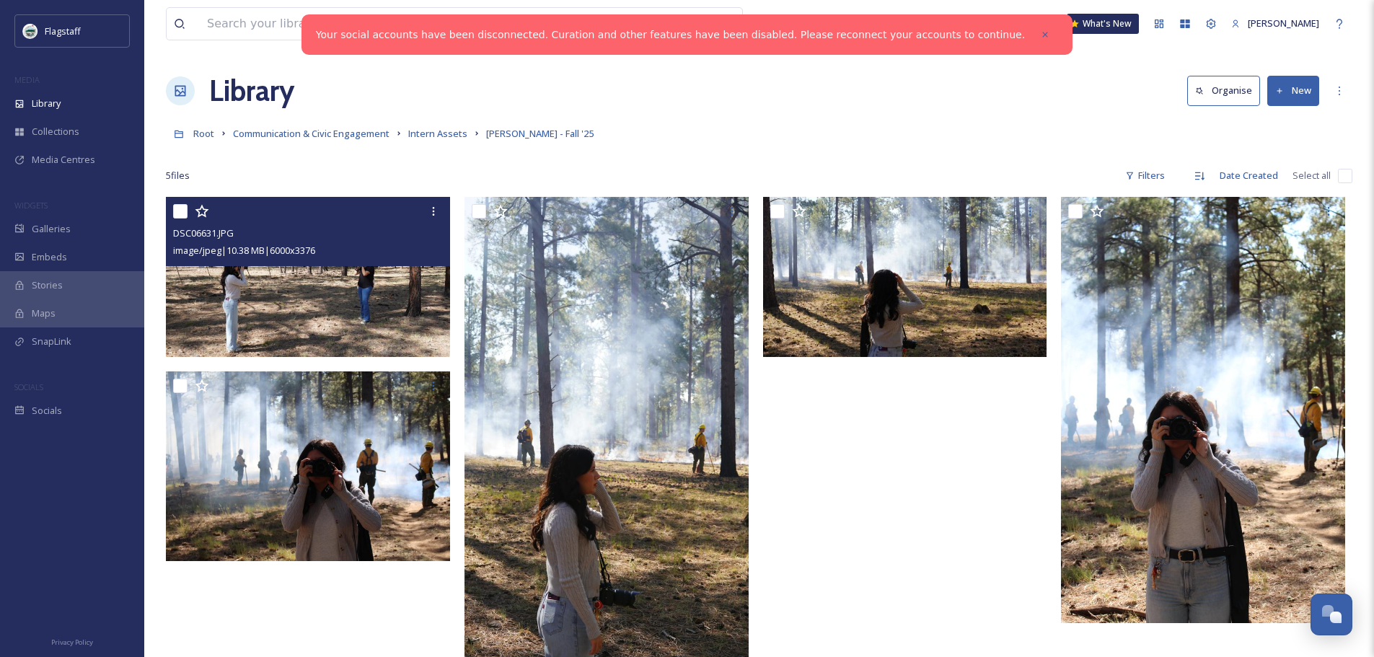
click at [345, 308] on img at bounding box center [308, 277] width 284 height 160
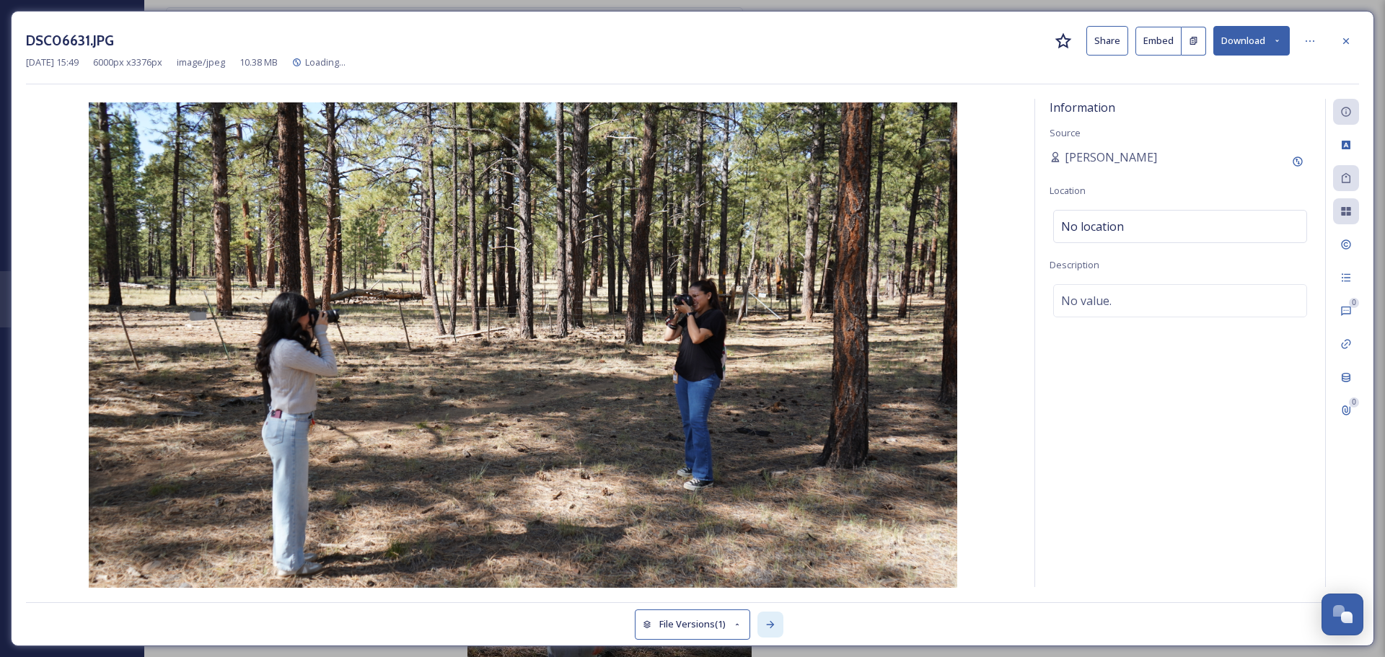
click at [770, 621] on icon at bounding box center [770, 625] width 12 height 12
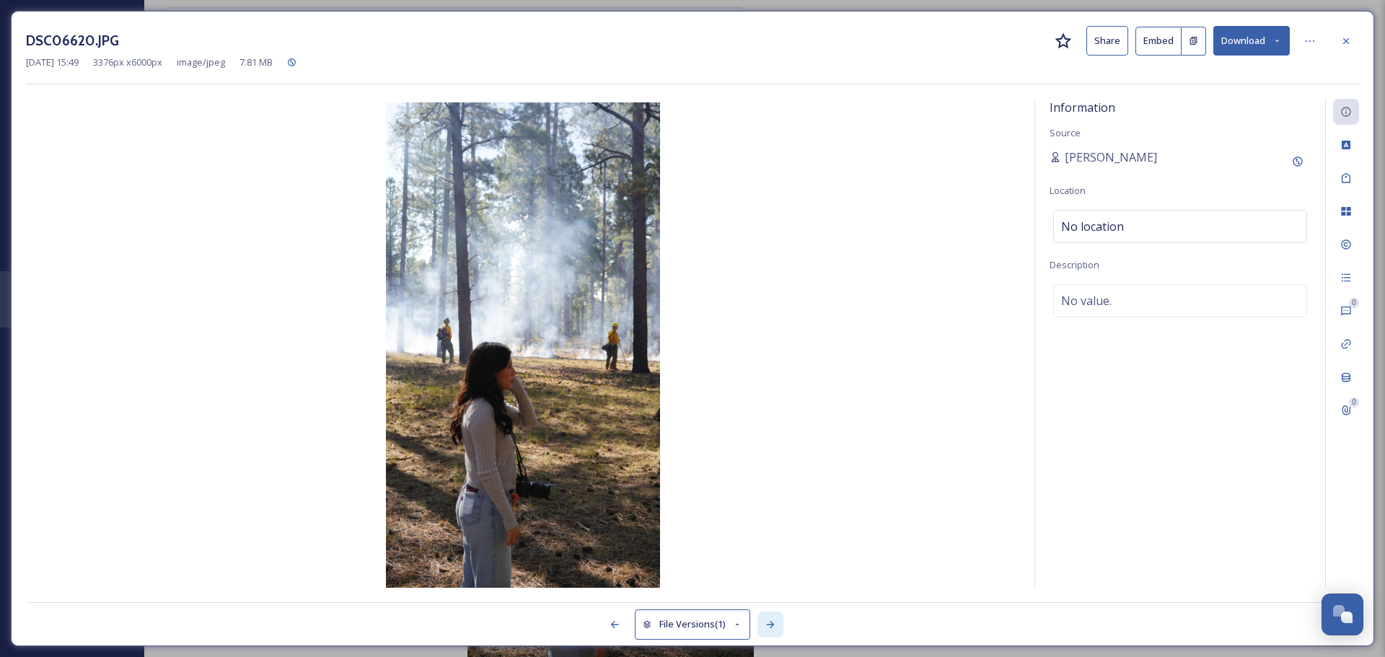
click at [770, 621] on icon at bounding box center [770, 625] width 12 height 12
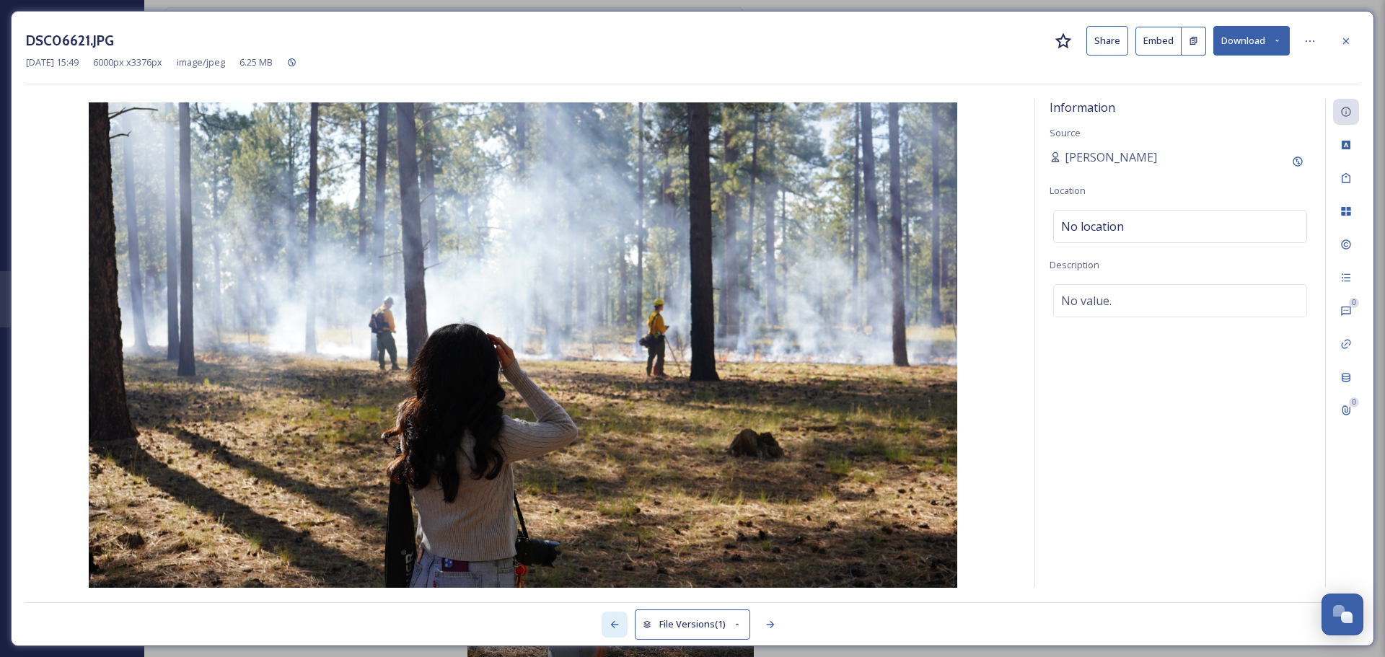
click at [606, 614] on div at bounding box center [614, 624] width 26 height 26
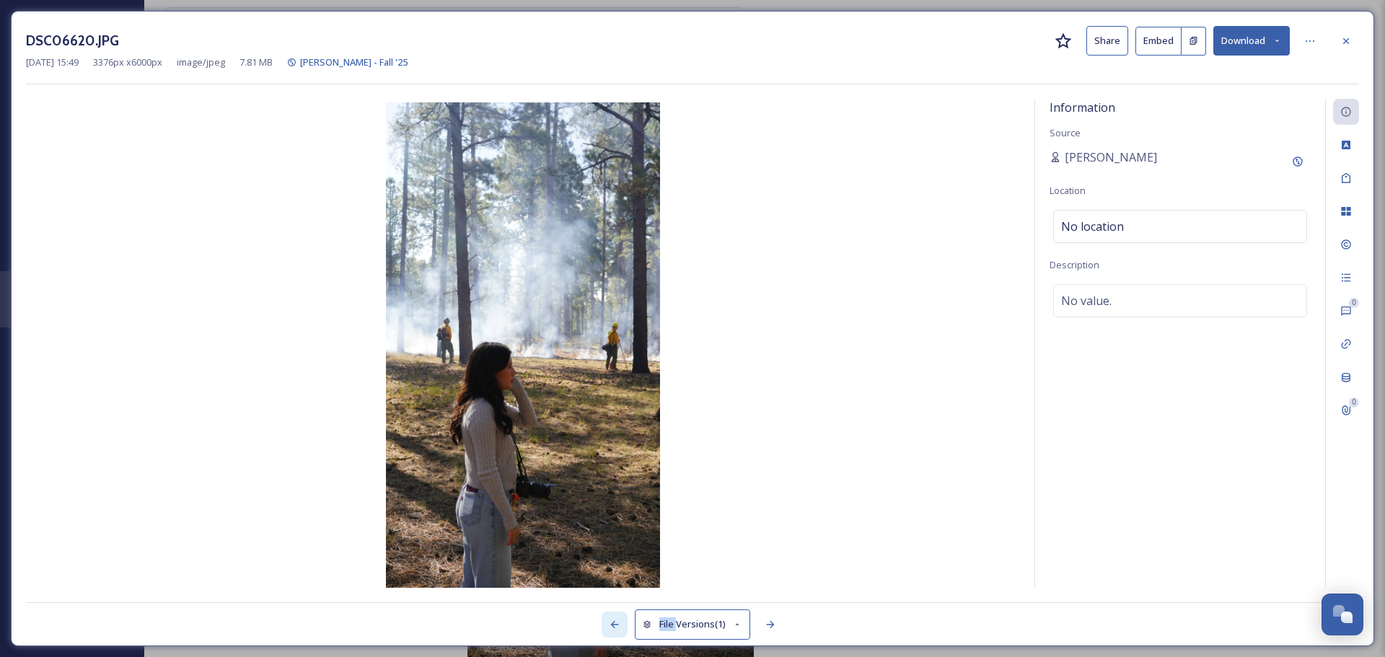
click at [606, 614] on div at bounding box center [614, 624] width 26 height 26
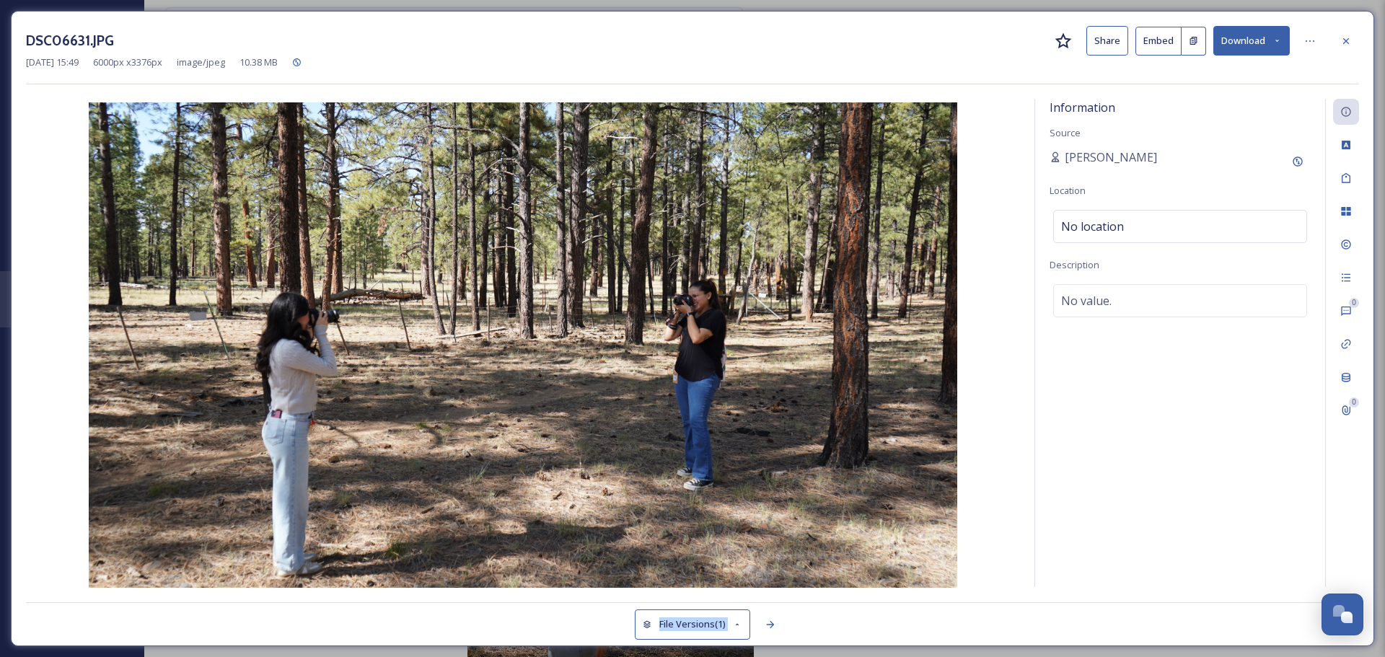
click at [606, 614] on div "File Versions (1)" at bounding box center [692, 616] width 1333 height 29
click at [806, 626] on div at bounding box center [1054, 624] width 609 height 26
click at [770, 622] on icon at bounding box center [770, 625] width 12 height 12
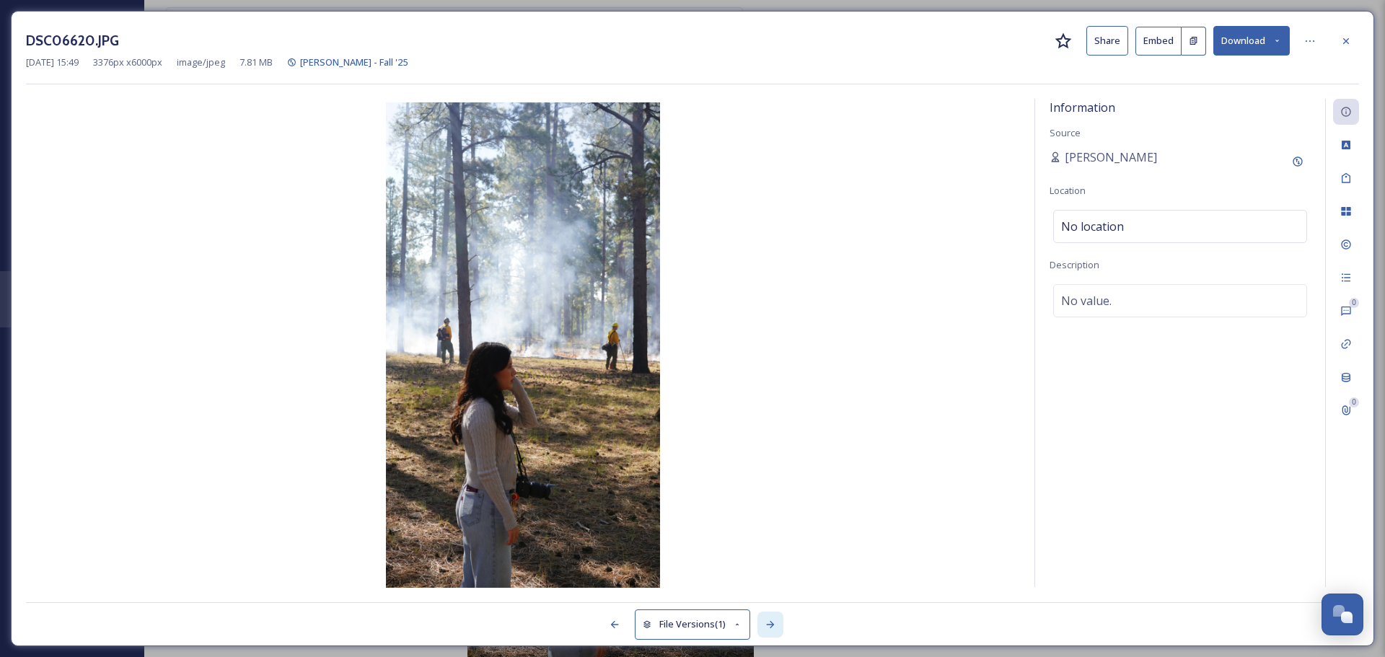
click at [770, 622] on icon at bounding box center [770, 625] width 12 height 12
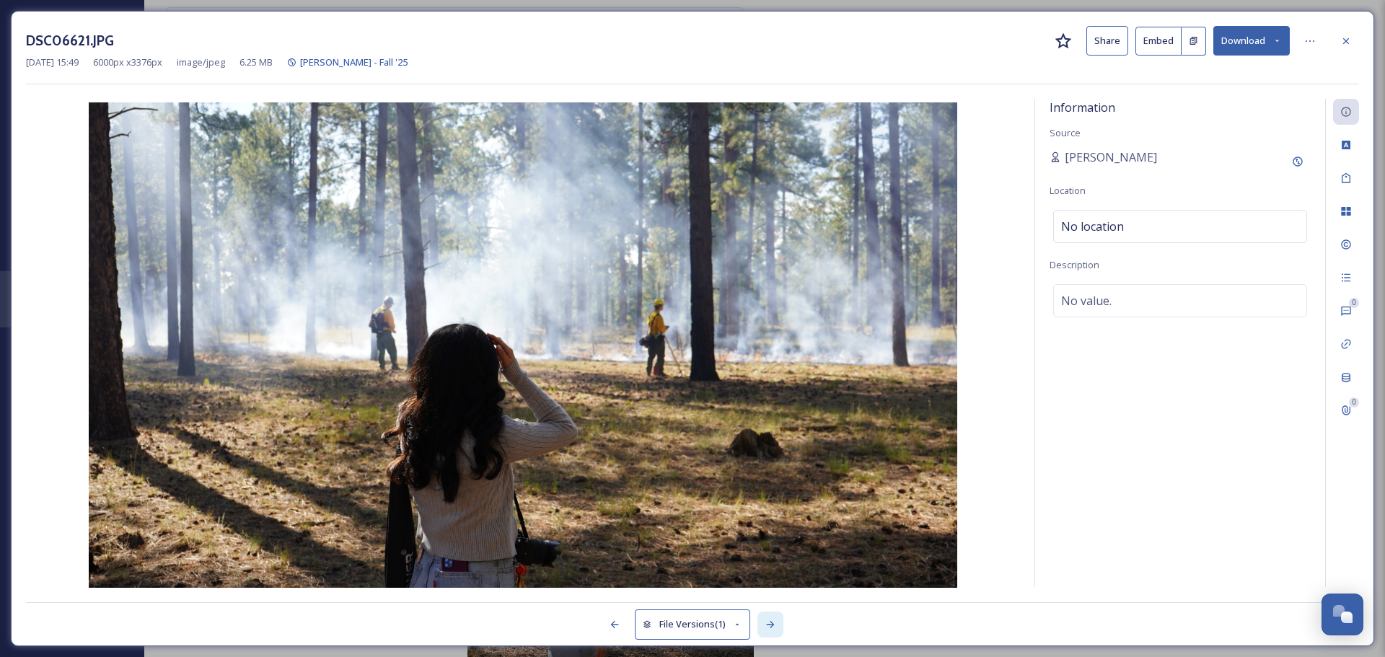
click at [770, 622] on icon at bounding box center [770, 625] width 12 height 12
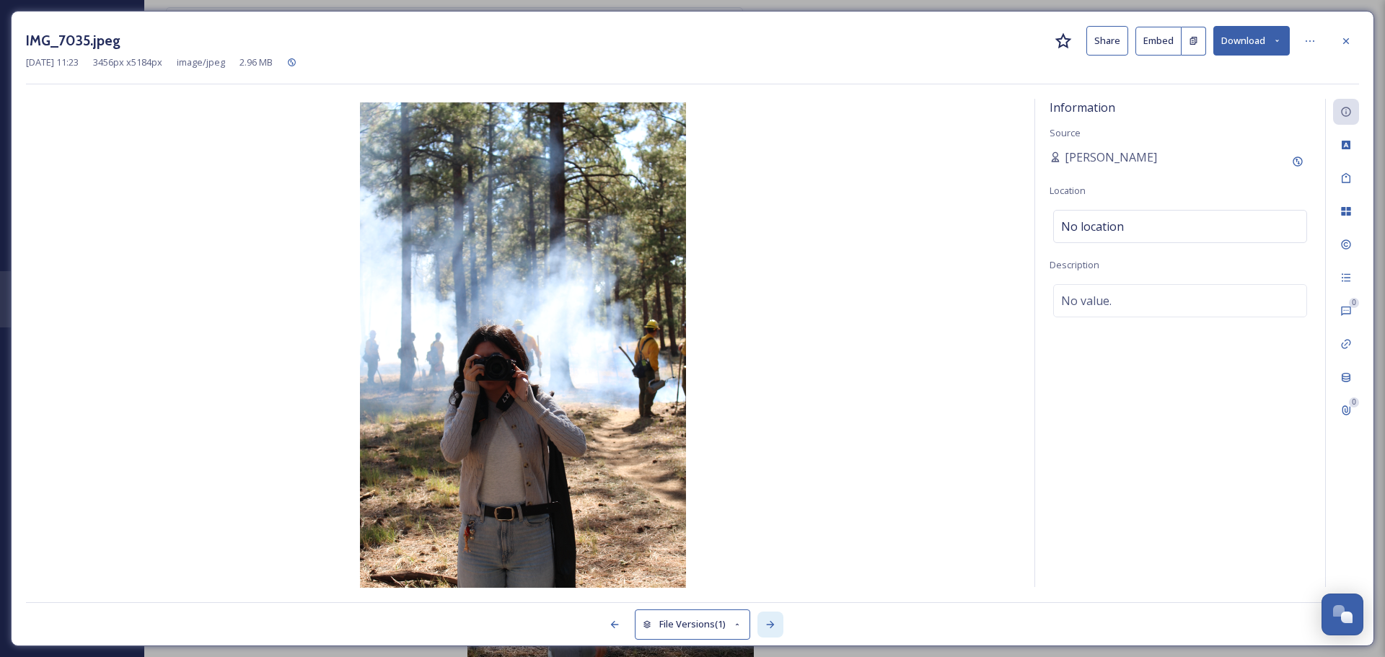
click at [770, 622] on icon at bounding box center [770, 625] width 12 height 12
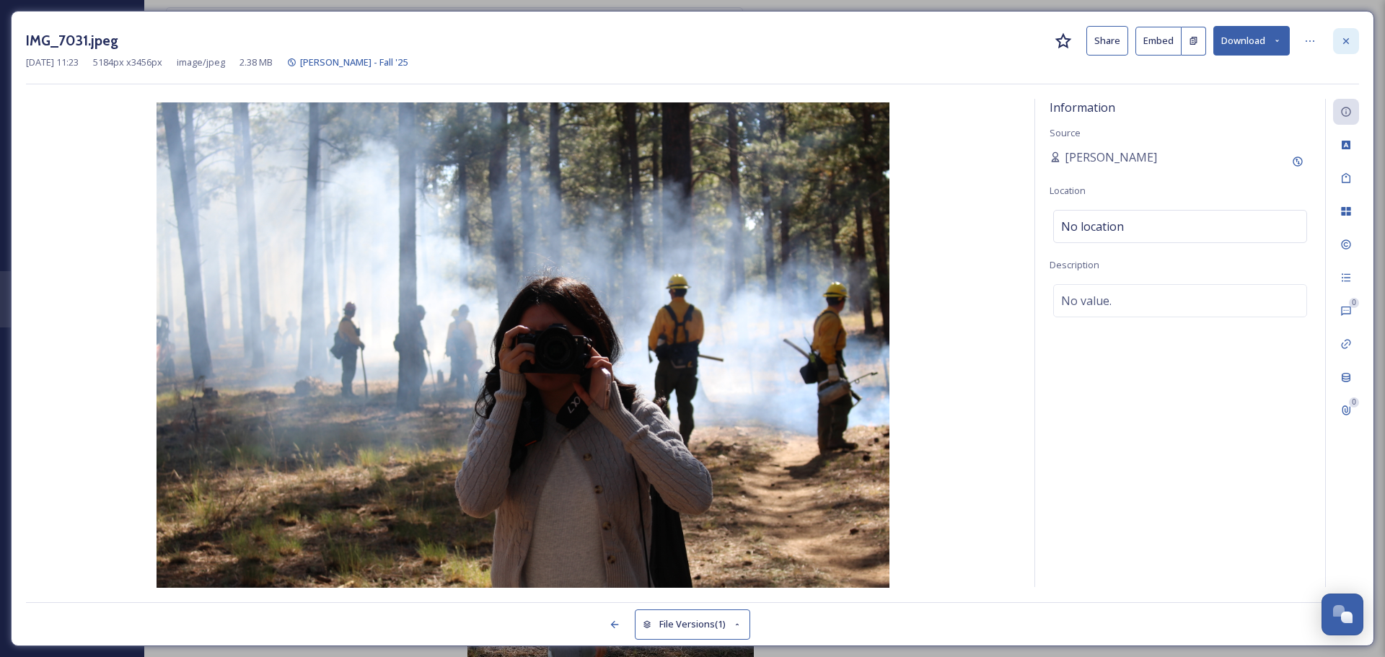
click at [1342, 36] on icon at bounding box center [1346, 41] width 12 height 12
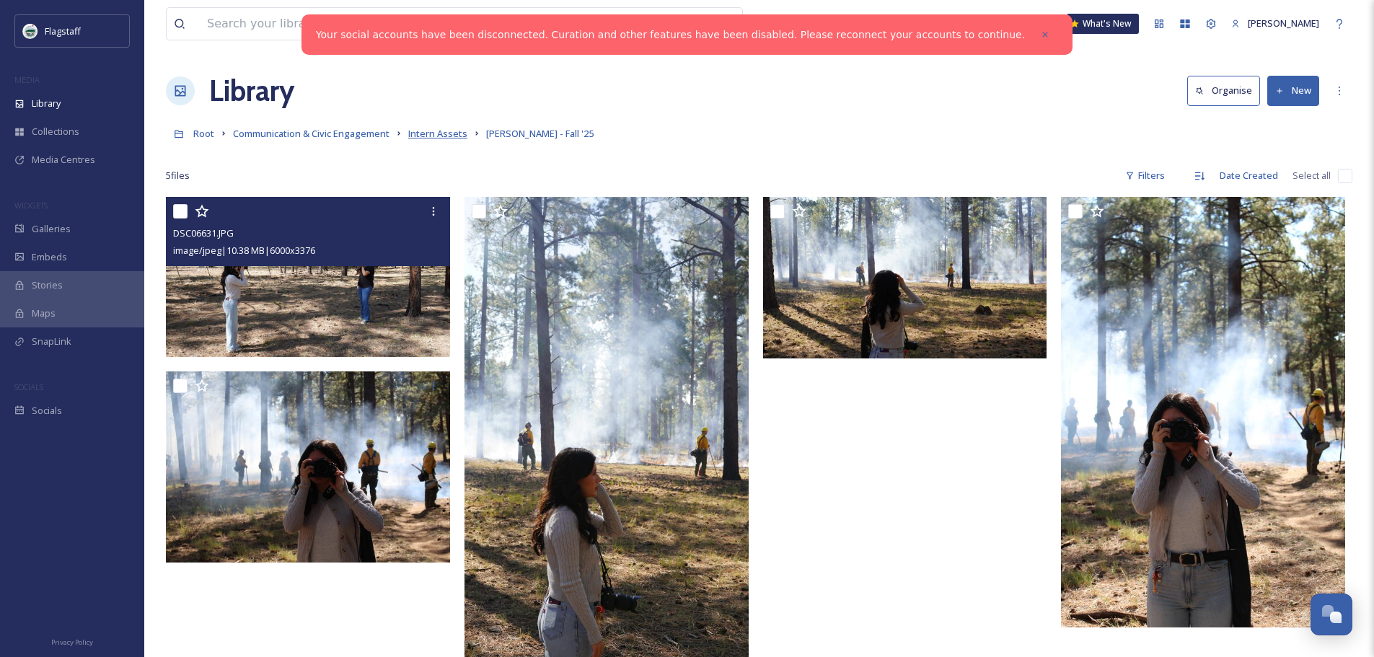
click at [435, 133] on span "Intern Assets" at bounding box center [437, 133] width 59 height 13
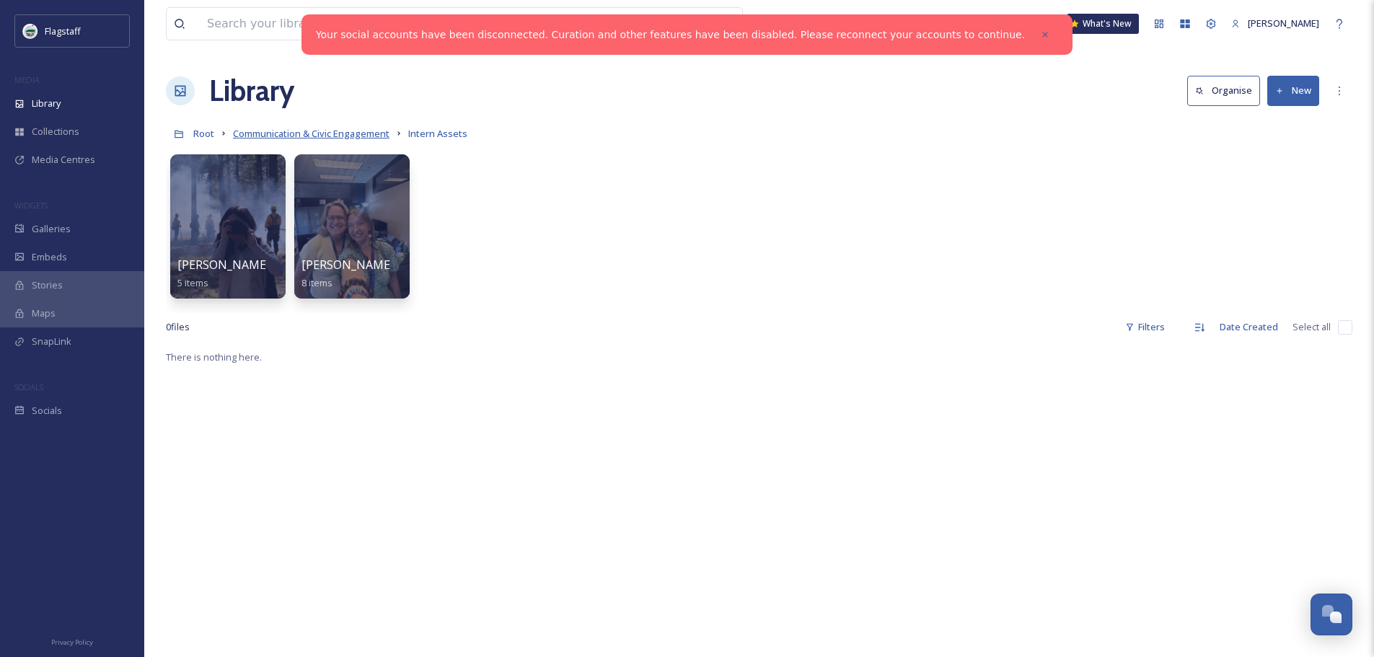
click at [309, 132] on span "Communication & Civic Engagement" at bounding box center [311, 133] width 156 height 13
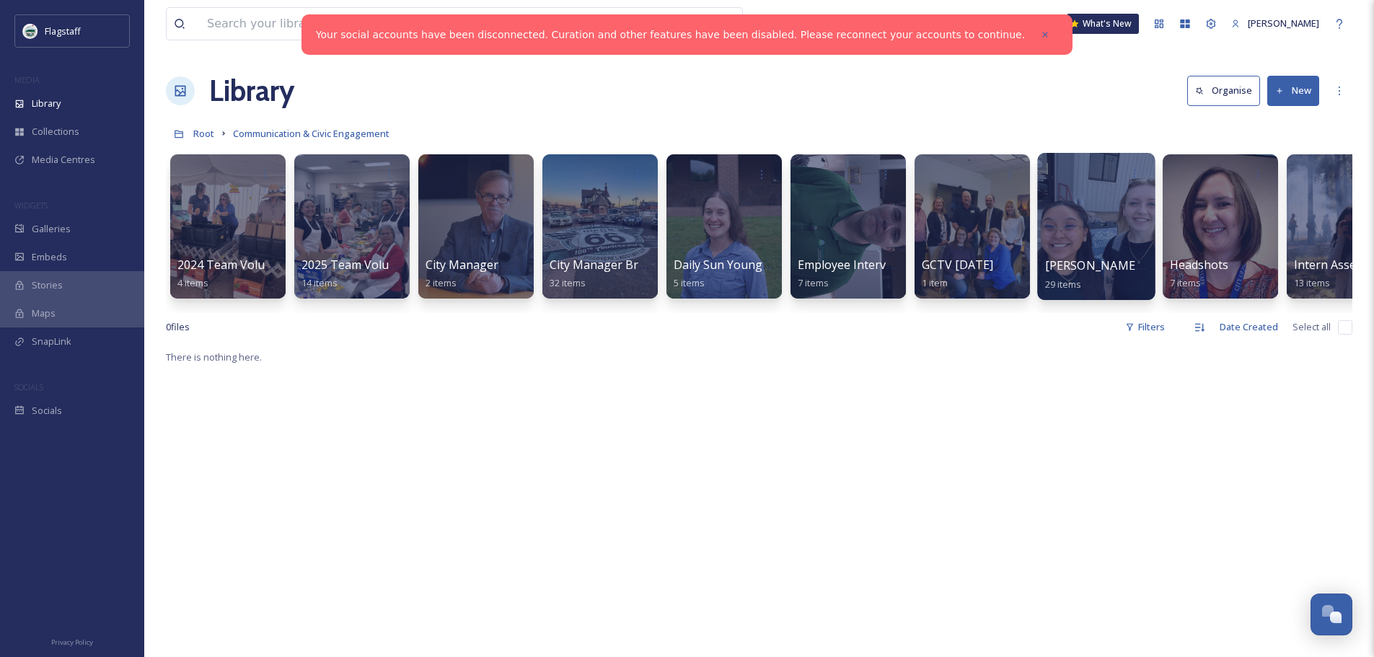
click at [1107, 216] on div at bounding box center [1096, 226] width 118 height 147
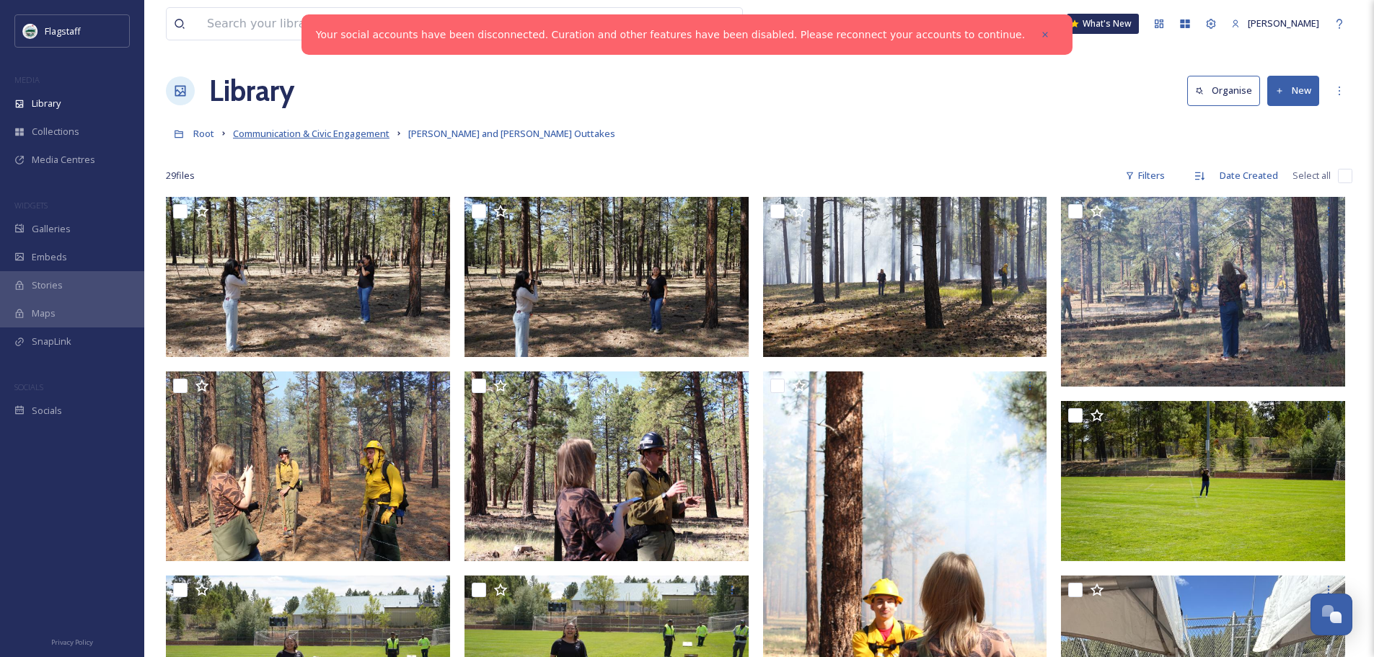
click at [335, 135] on span "Communication & Civic Engagement" at bounding box center [311, 133] width 156 height 13
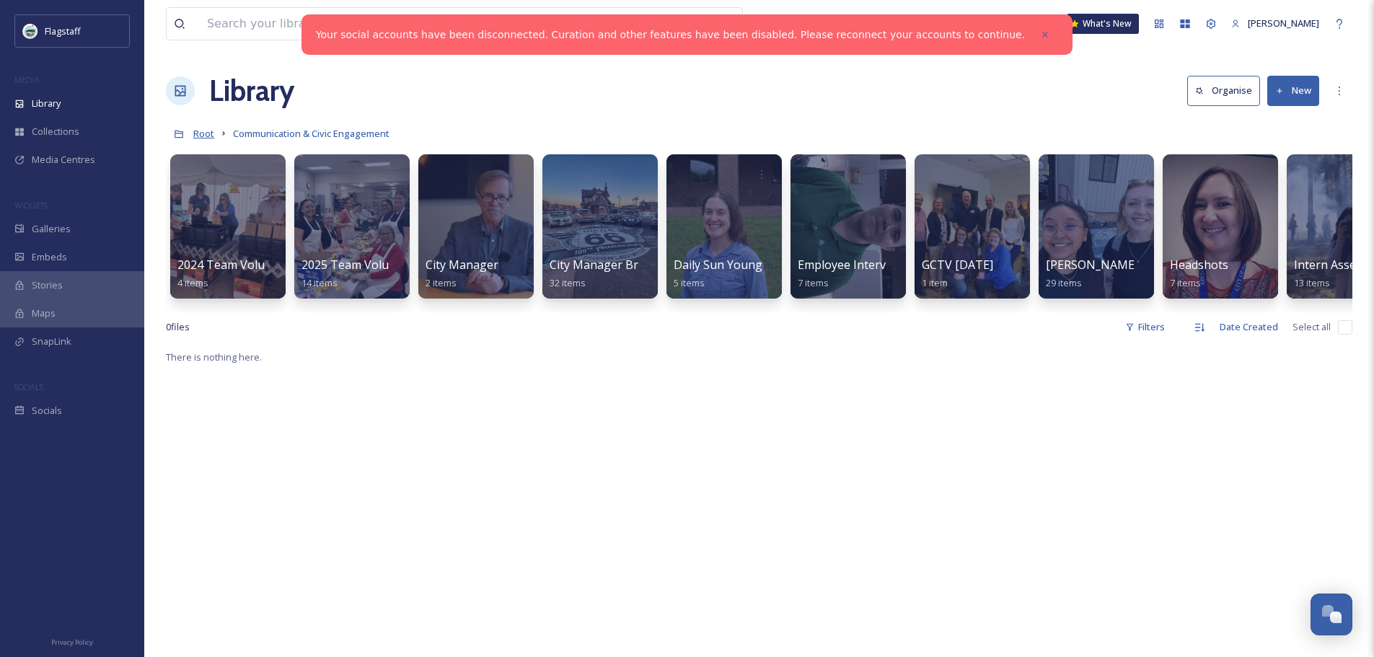
click at [206, 134] on span "Root" at bounding box center [203, 133] width 21 height 13
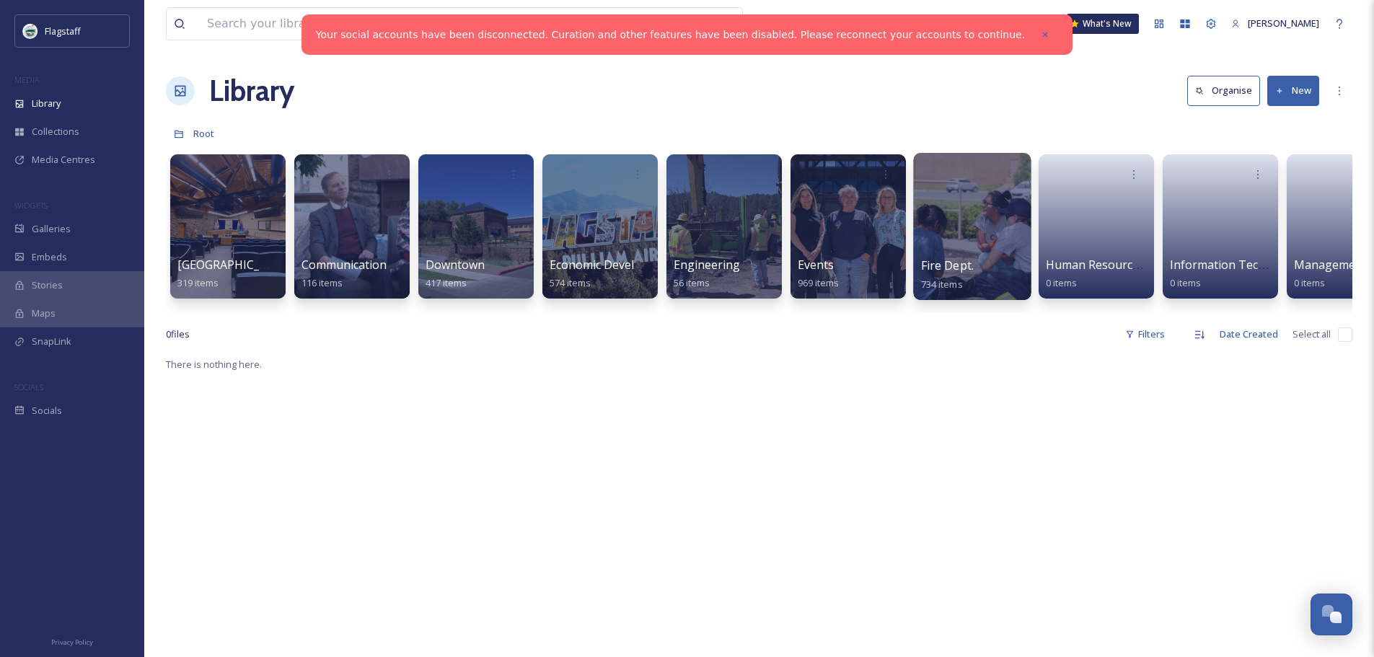
click at [968, 217] on div at bounding box center [972, 226] width 118 height 147
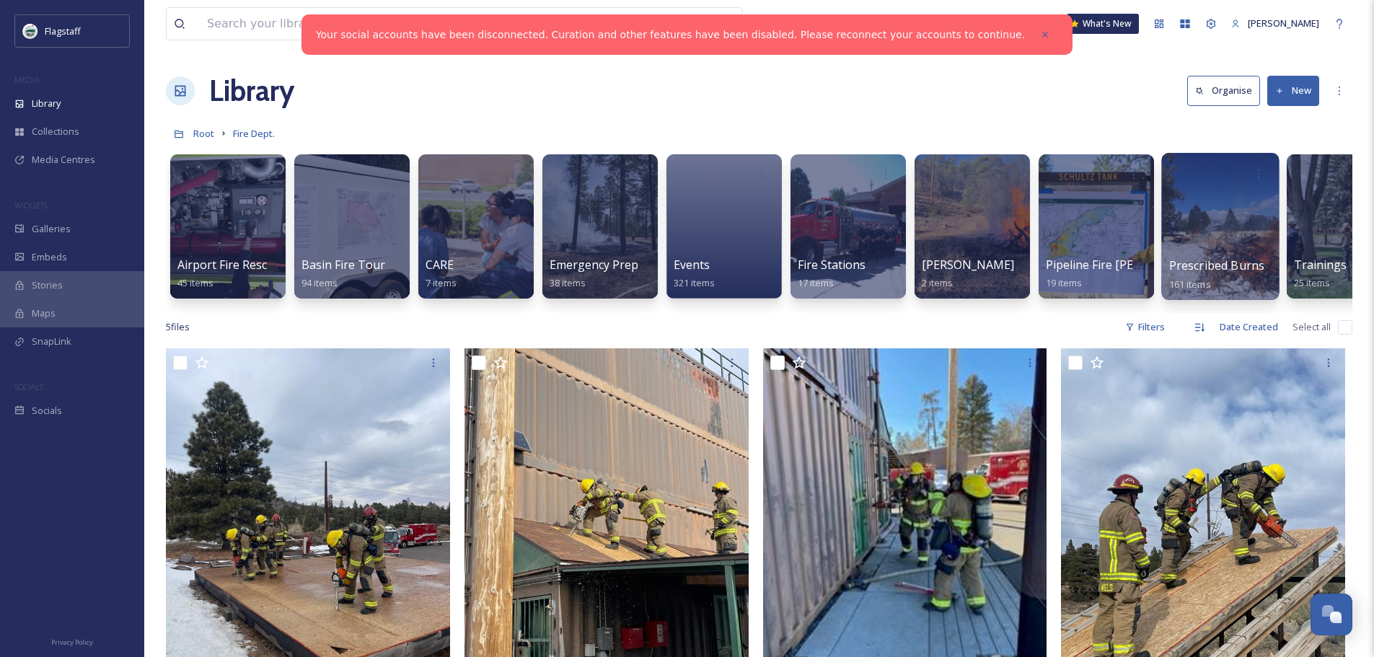
click at [1221, 226] on div at bounding box center [1220, 226] width 118 height 147
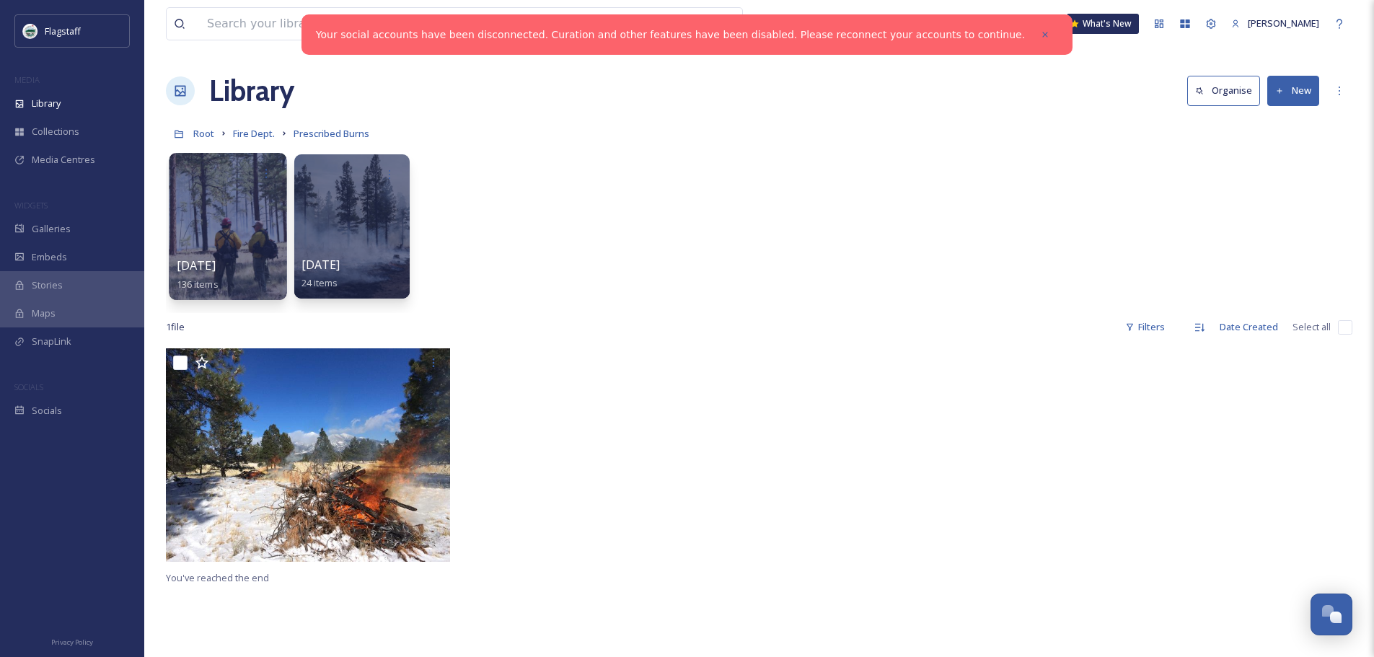
click at [240, 241] on div at bounding box center [228, 226] width 118 height 147
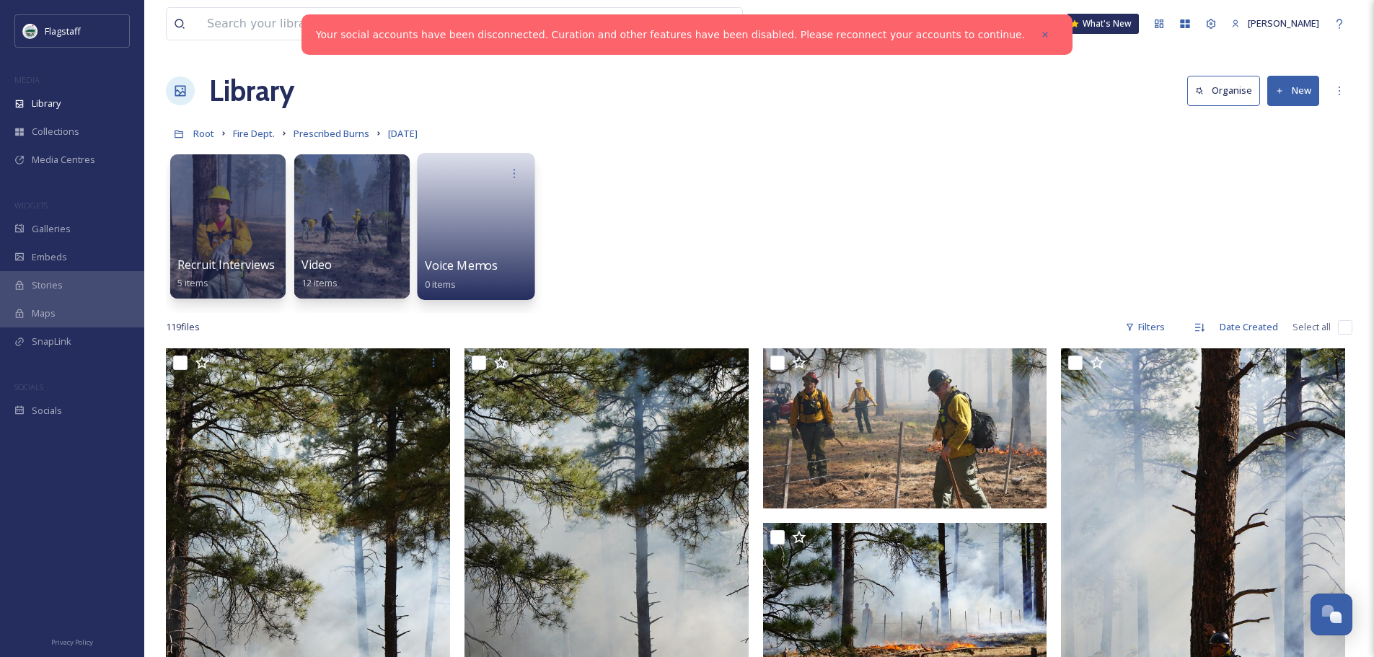
click at [459, 265] on span "Voice Memos" at bounding box center [462, 265] width 74 height 16
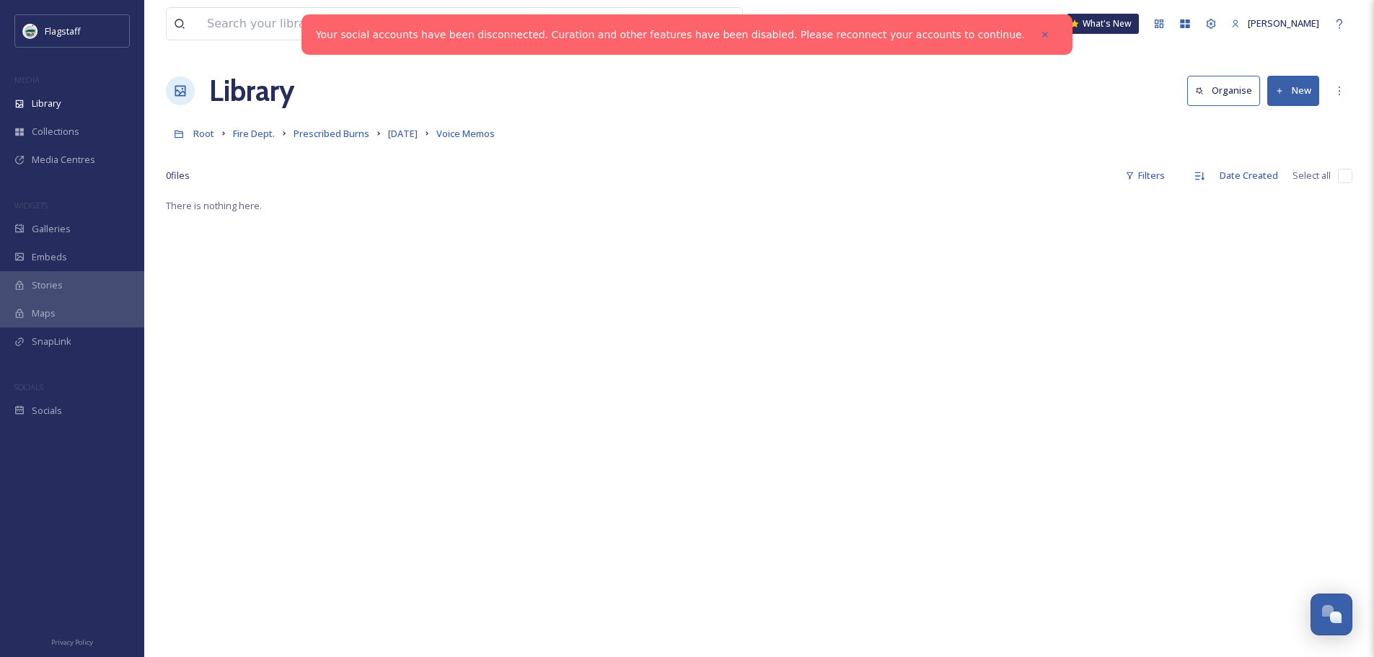
click at [1296, 92] on button "New" at bounding box center [1293, 91] width 52 height 30
click at [1284, 118] on span "File Upload" at bounding box center [1287, 125] width 48 height 14
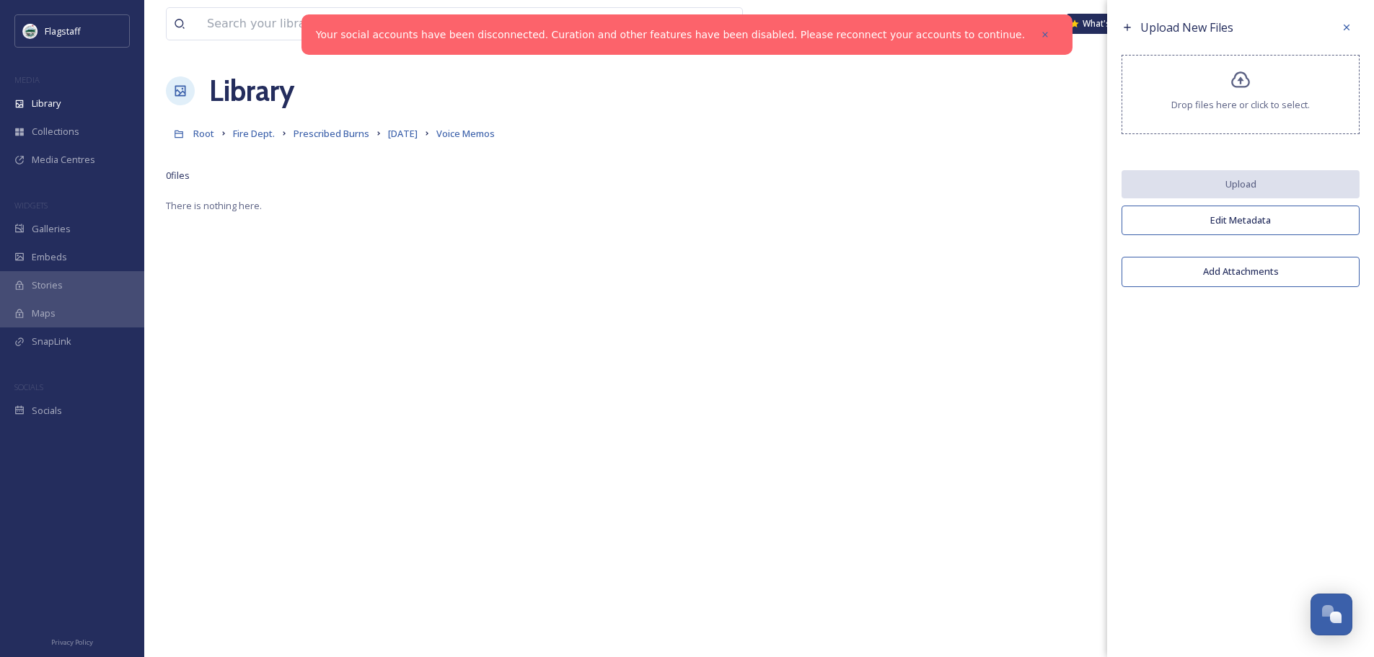
click at [1236, 98] on span "Drop files here or click to select." at bounding box center [1240, 105] width 138 height 14
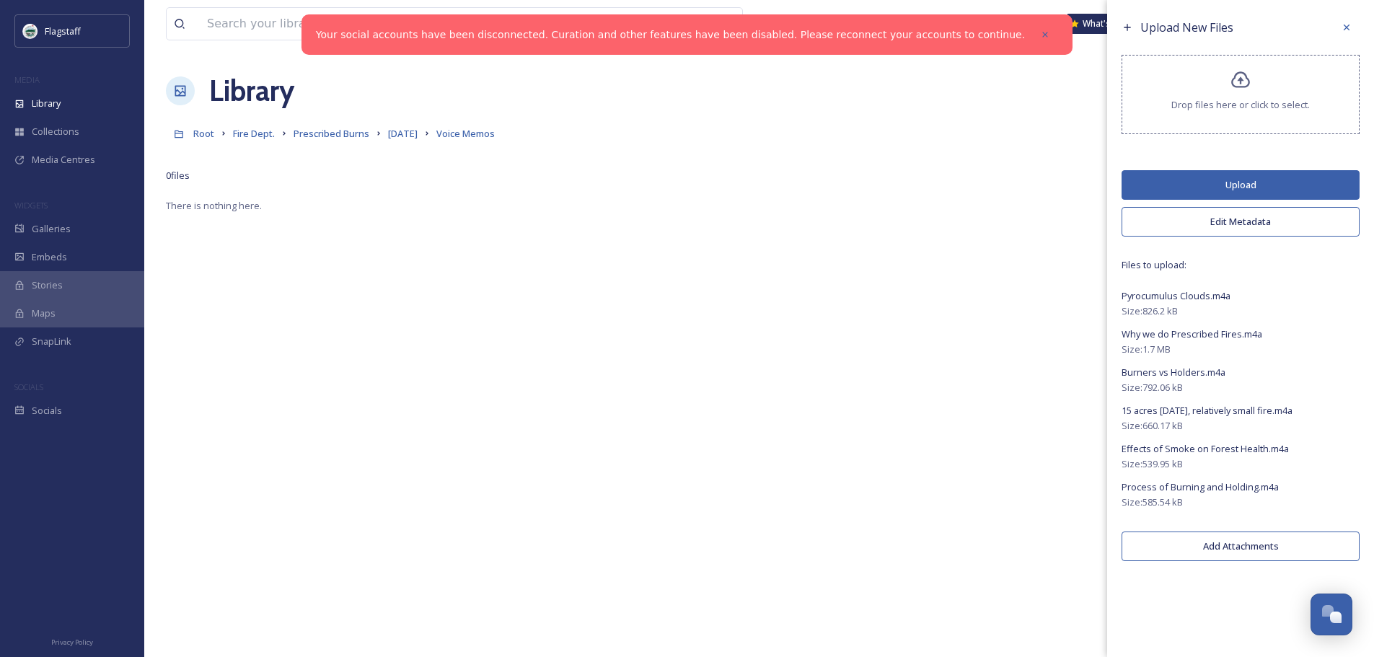
click at [1240, 178] on button "Upload" at bounding box center [1240, 185] width 238 height 30
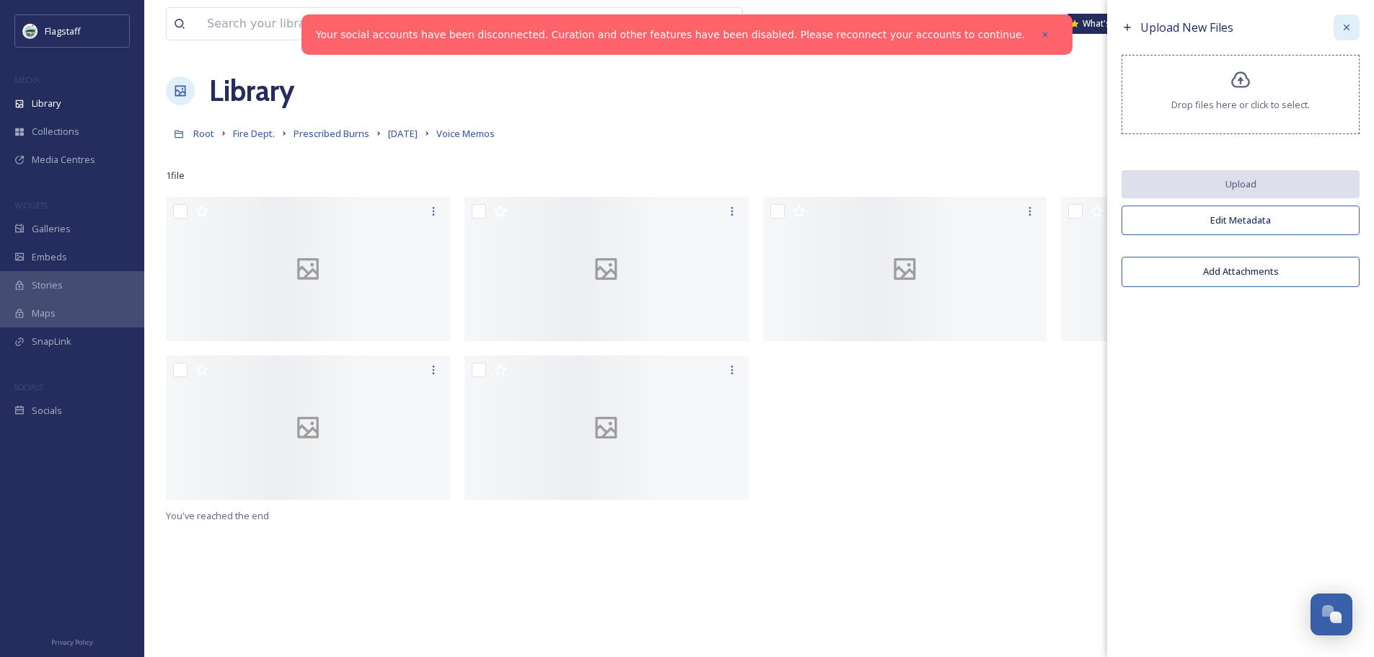
click at [1351, 21] on div at bounding box center [1346, 27] width 26 height 26
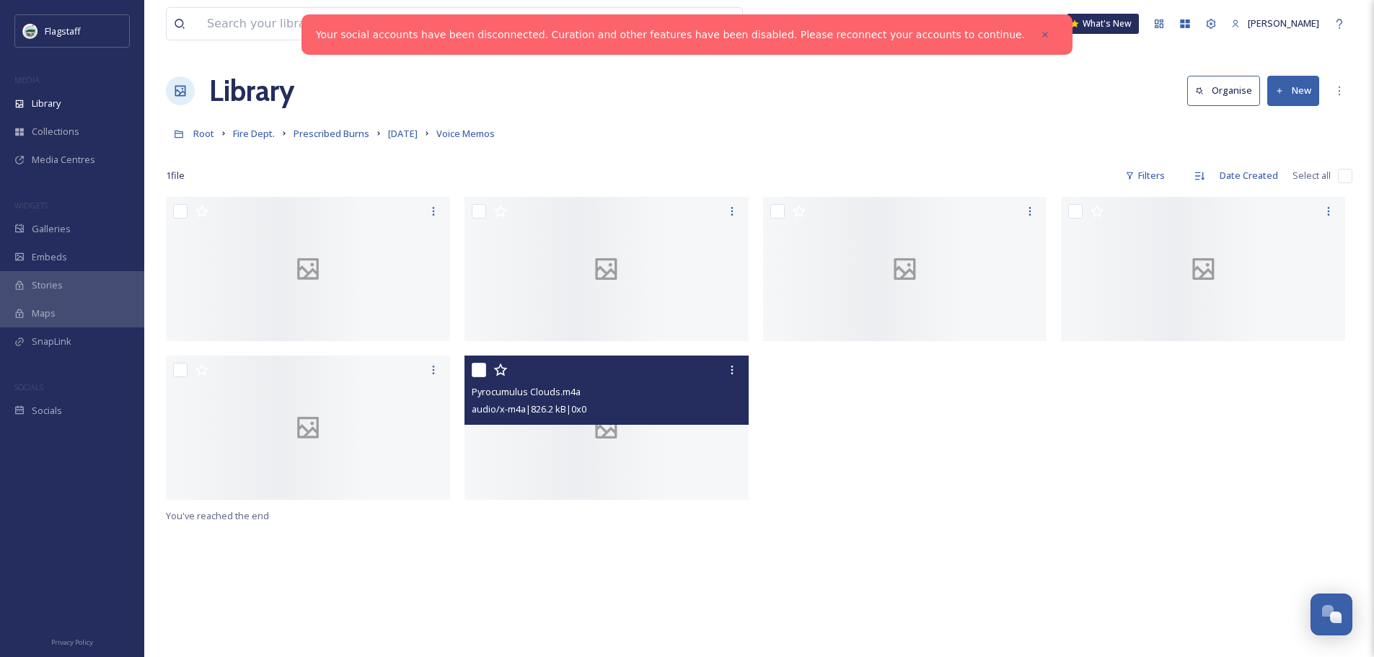
click at [576, 442] on div at bounding box center [606, 428] width 284 height 144
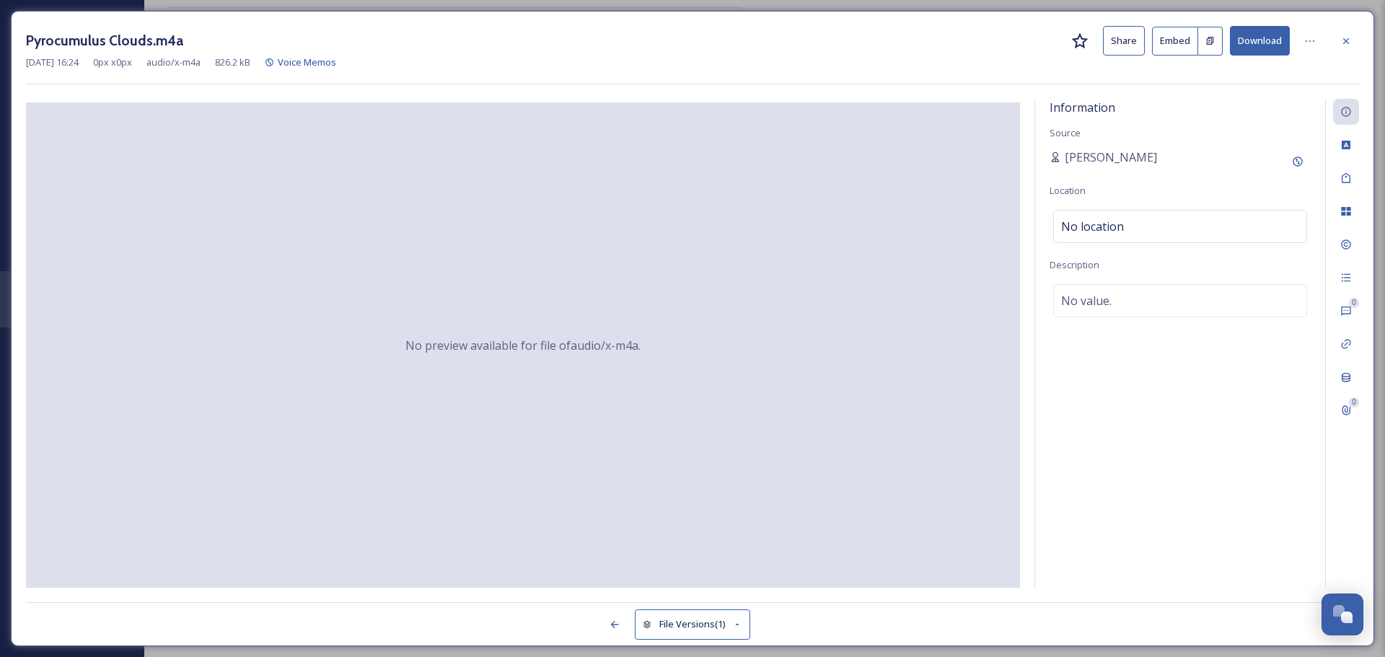
click at [1249, 37] on button "Download" at bounding box center [1259, 41] width 60 height 30
click at [1350, 37] on icon at bounding box center [1346, 41] width 12 height 12
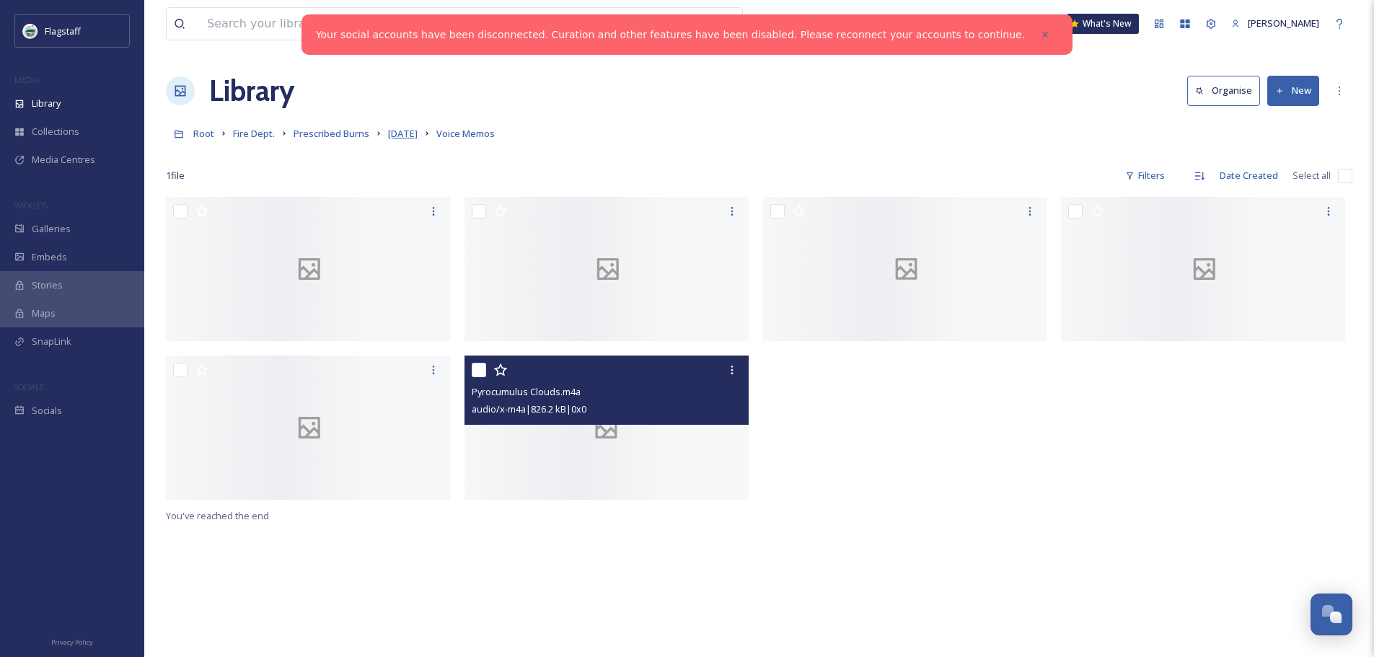
click at [403, 136] on span "[DATE]" at bounding box center [403, 133] width 30 height 13
